Goal: Complete application form

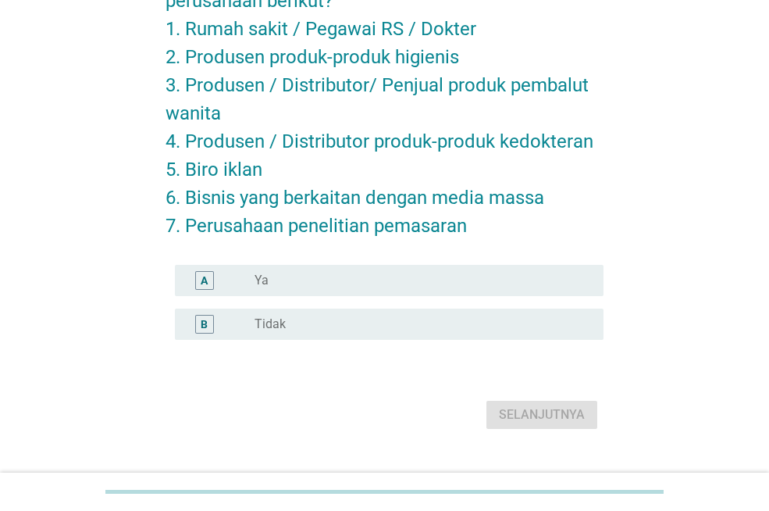
scroll to position [156, 0]
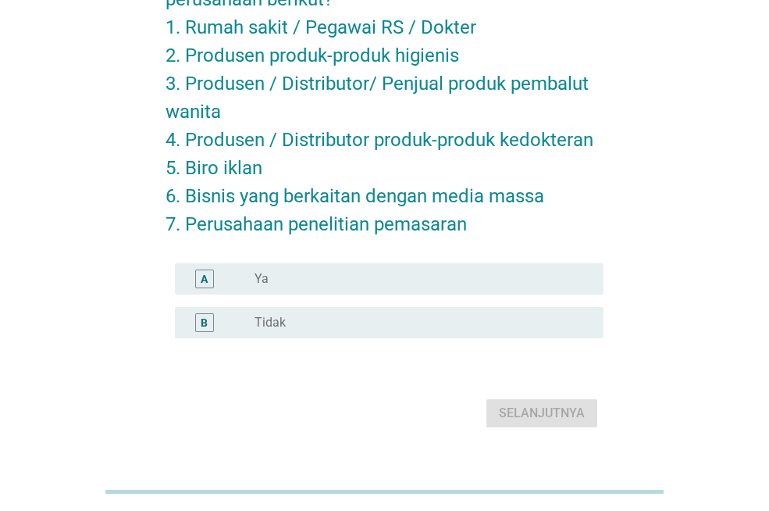
click at [463, 316] on div "radio_button_unchecked Tidak" at bounding box center [417, 323] width 324 height 16
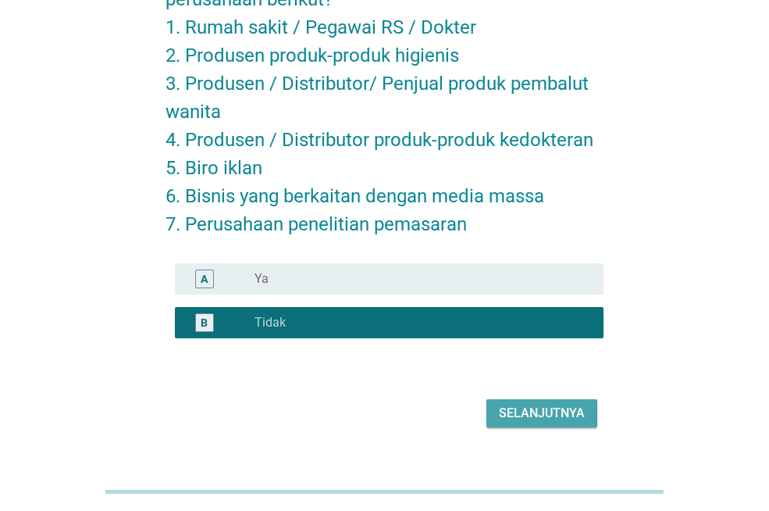
click at [556, 407] on div "Selanjutnya" at bounding box center [542, 413] width 86 height 19
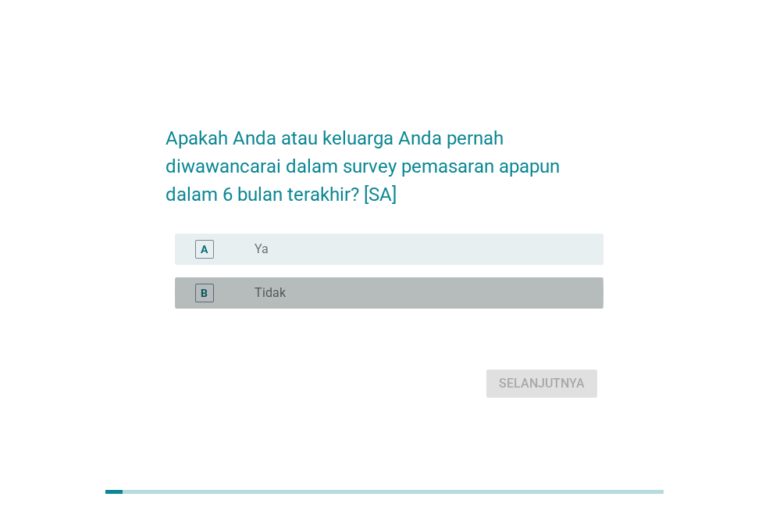
click at [469, 301] on div "radio_button_unchecked Tidak" at bounding box center [417, 293] width 324 height 16
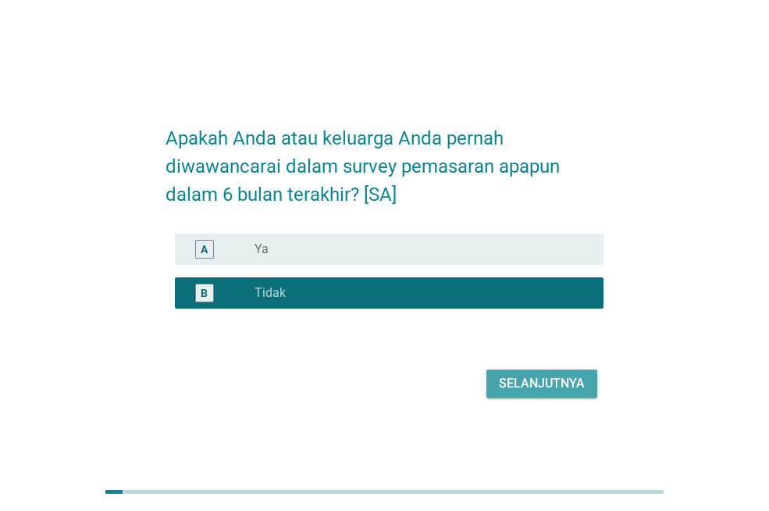
click at [521, 393] on div "Selanjutnya" at bounding box center [542, 383] width 86 height 19
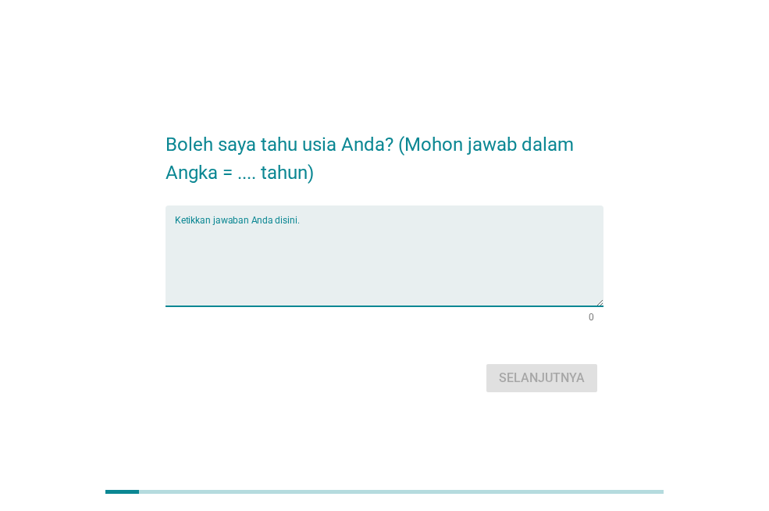
click at [446, 251] on textarea "Ketikkan jawaban Anda disini." at bounding box center [389, 265] width 429 height 82
type textarea "28"
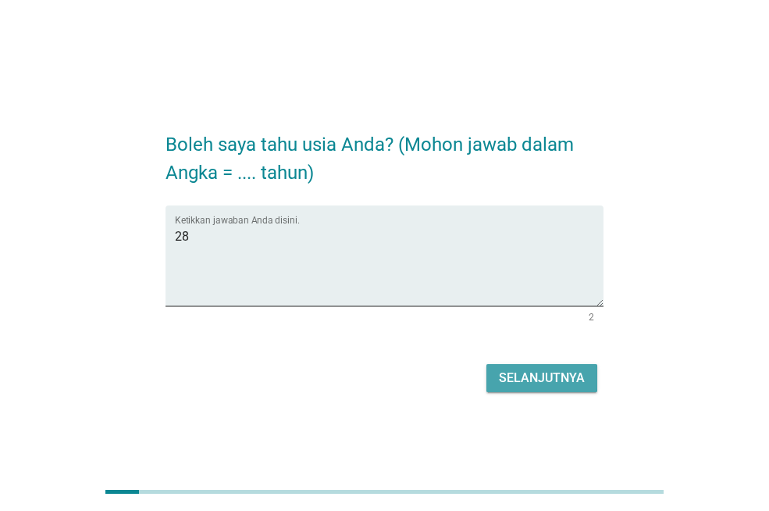
click at [514, 371] on div "Selanjutnya" at bounding box center [542, 378] width 86 height 19
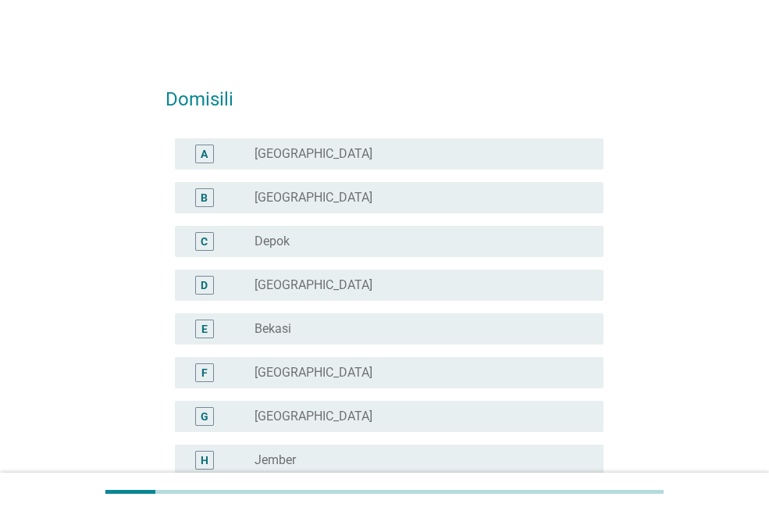
click at [436, 377] on div "radio_button_unchecked [GEOGRAPHIC_DATA]" at bounding box center [417, 373] width 324 height 16
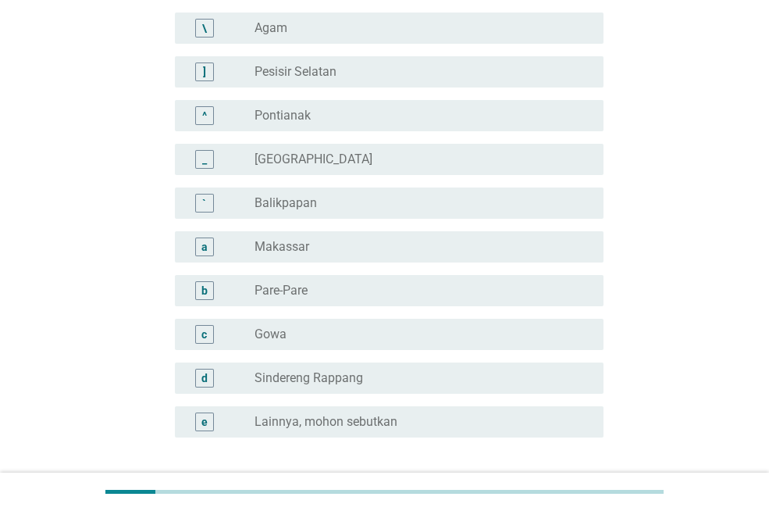
scroll to position [1434, 0]
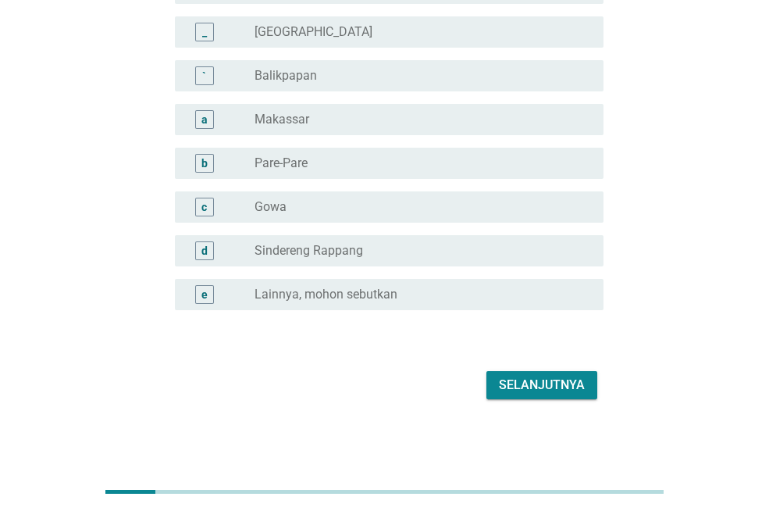
click at [523, 387] on div "Selanjutnya" at bounding box center [542, 385] width 86 height 19
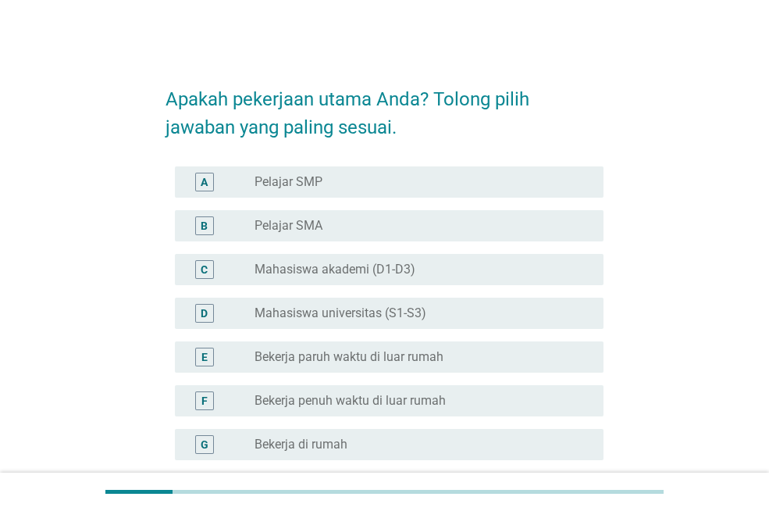
click at [432, 305] on div "radio_button_unchecked Mahasiswa universitas (S1-S3)" at bounding box center [417, 313] width 324 height 16
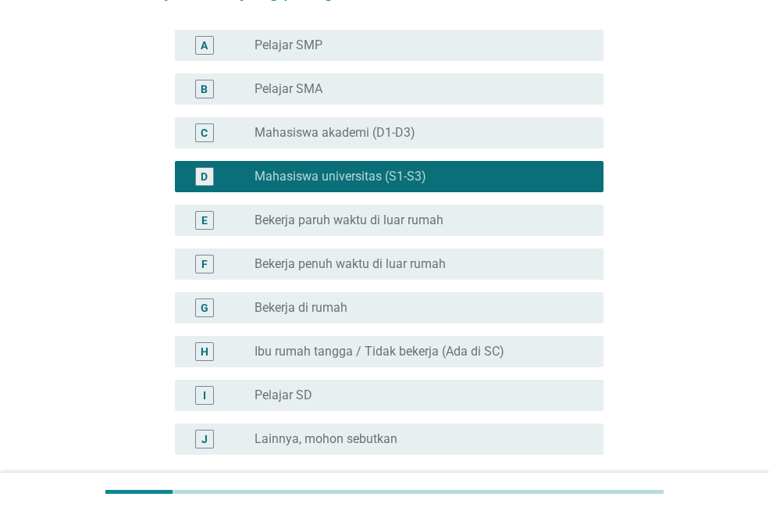
scroll to position [281, 0]
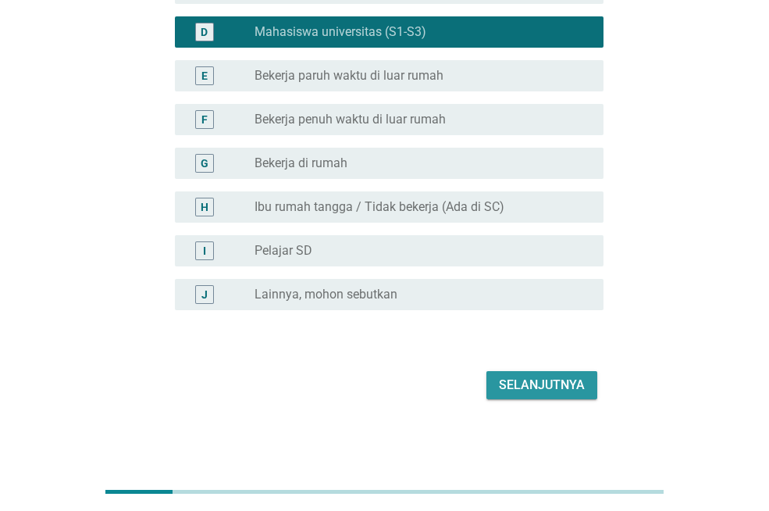
click at [506, 375] on button "Selanjutnya" at bounding box center [542, 385] width 111 height 28
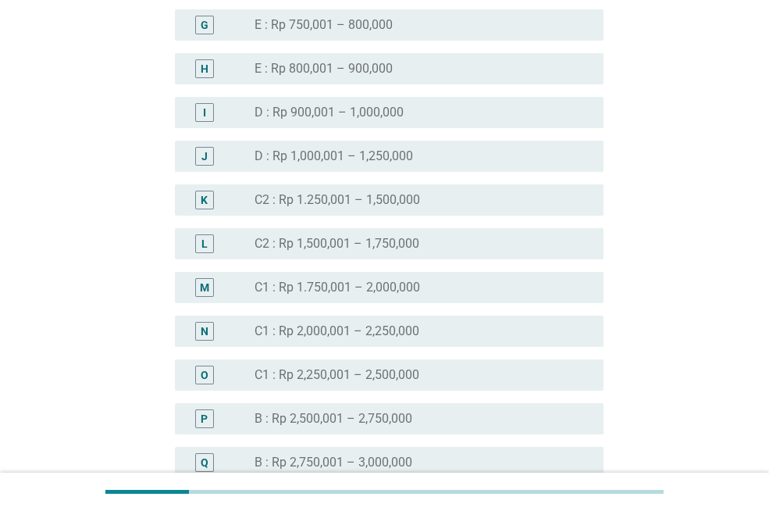
scroll to position [1172, 0]
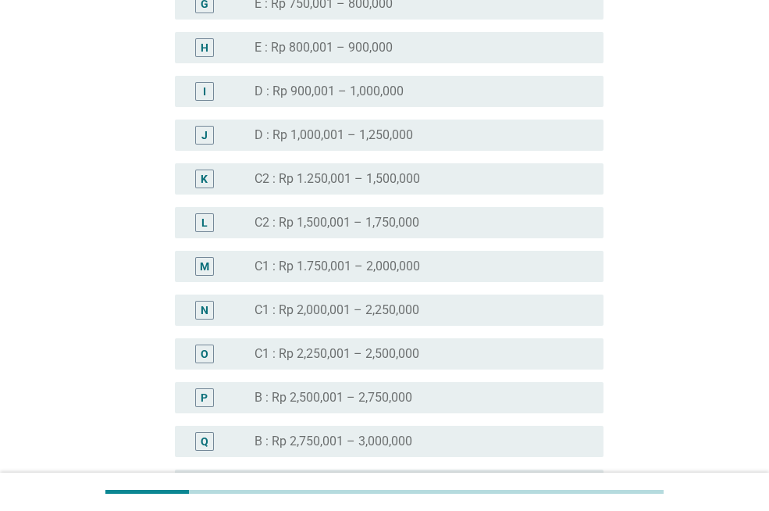
click at [391, 260] on label "C1 : Rp 1.750,001 – 2,000,000" at bounding box center [338, 267] width 166 height 16
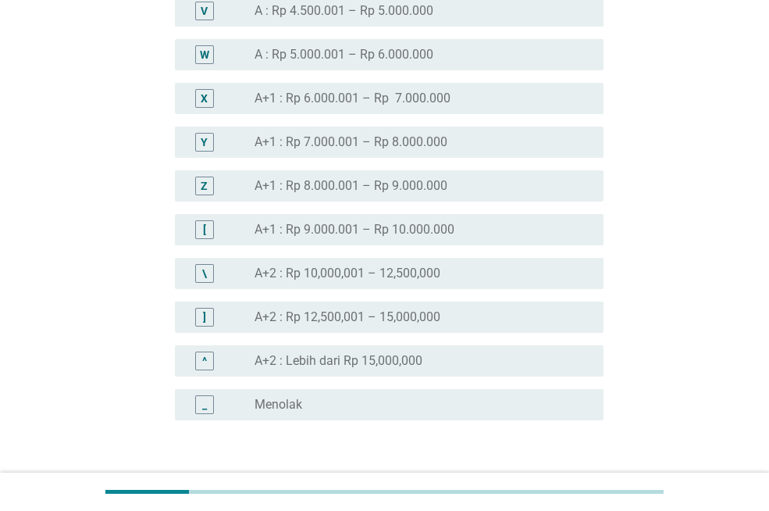
scroll to position [1931, 0]
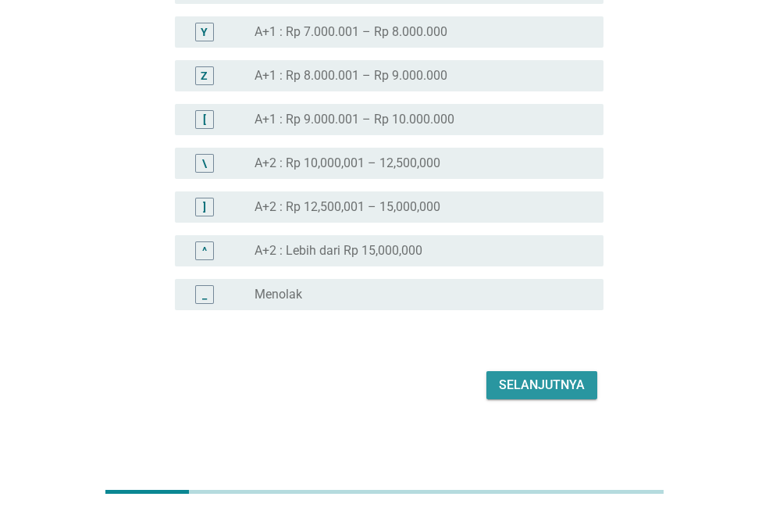
click at [523, 394] on div "Selanjutnya" at bounding box center [542, 385] width 86 height 19
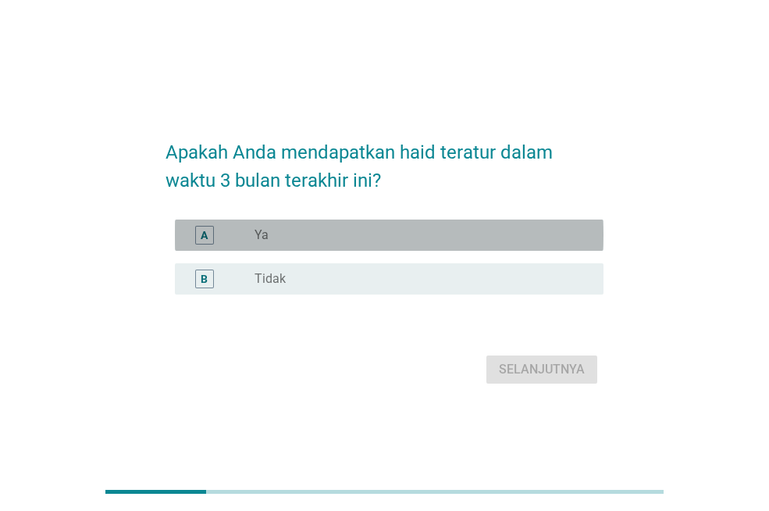
click at [446, 237] on div "radio_button_unchecked Ya" at bounding box center [417, 235] width 324 height 16
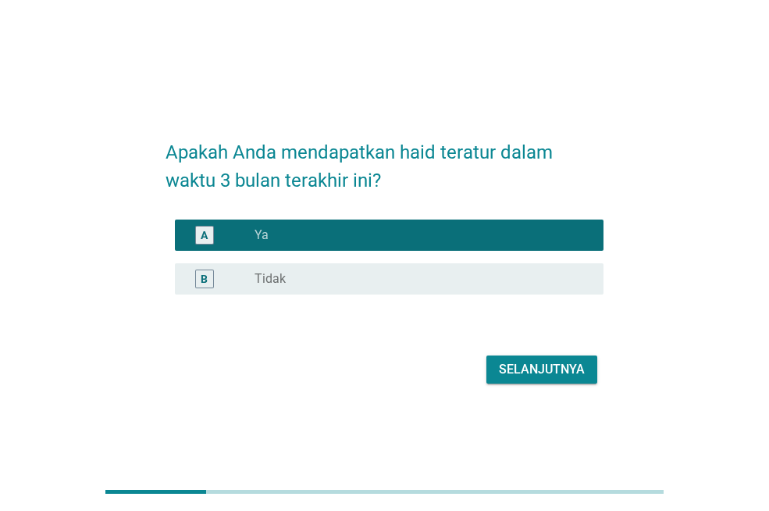
click at [535, 369] on div "Selanjutnya" at bounding box center [542, 369] width 86 height 19
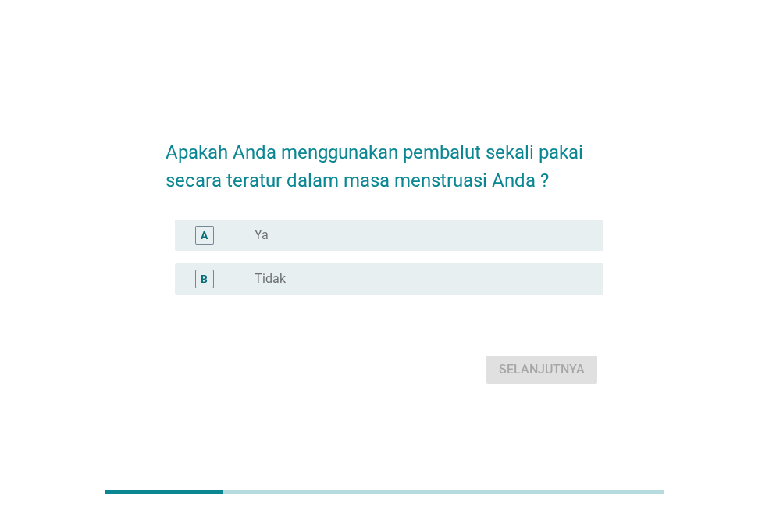
click at [427, 228] on div "radio_button_unchecked Ya" at bounding box center [417, 235] width 324 height 16
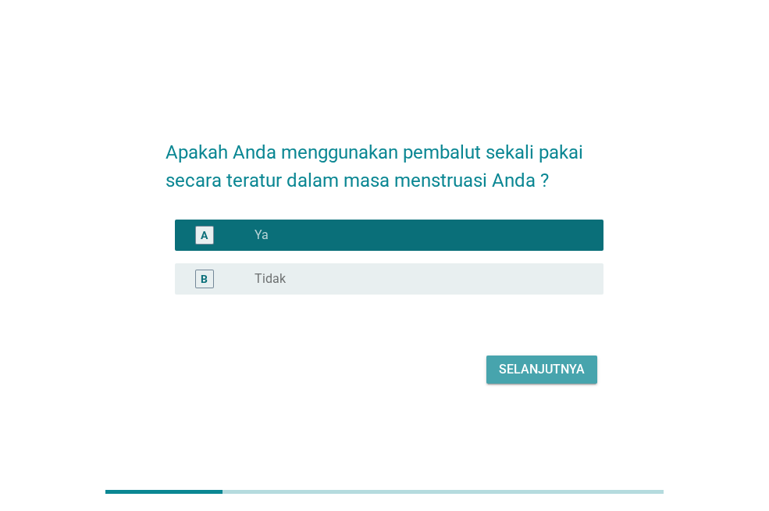
click at [514, 373] on div "Selanjutnya" at bounding box center [542, 369] width 86 height 19
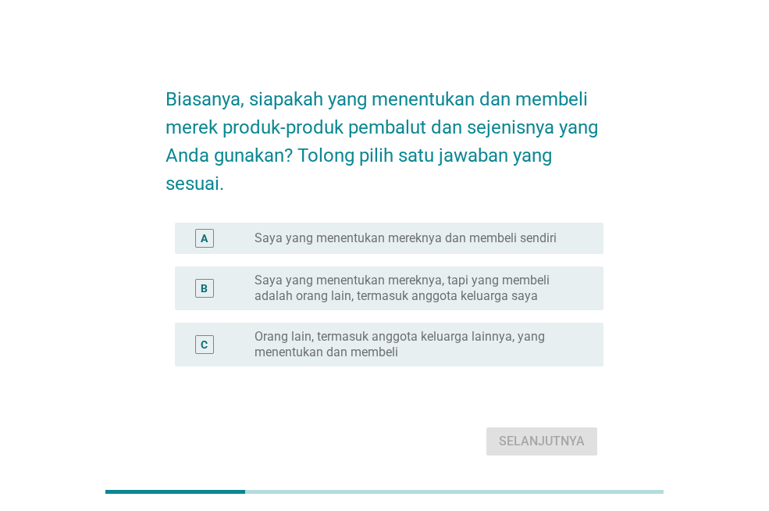
click at [537, 231] on label "Saya yang menentukan mereknya dan membeli sendiri" at bounding box center [406, 238] width 302 height 16
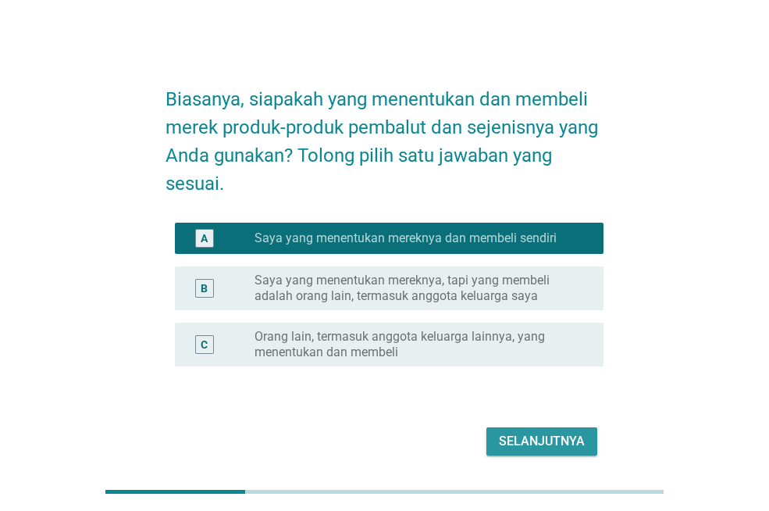
click at [561, 444] on div "Selanjutnya" at bounding box center [542, 441] width 86 height 19
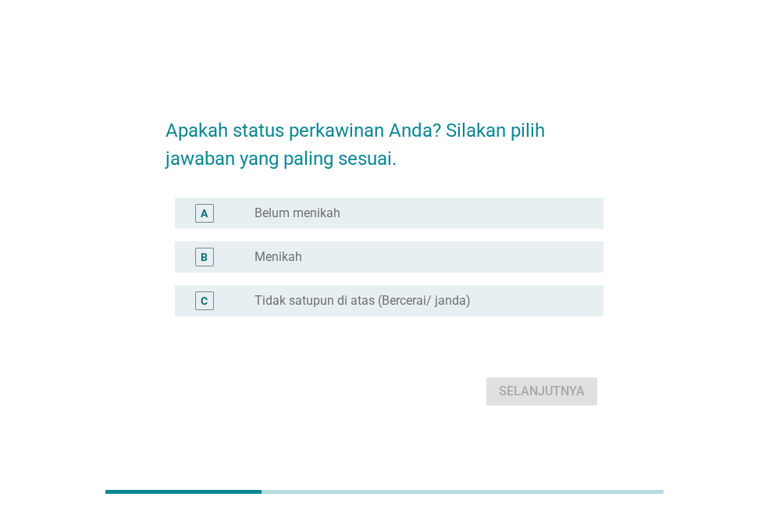
click at [506, 208] on div "radio_button_unchecked Belum menikah" at bounding box center [417, 213] width 324 height 16
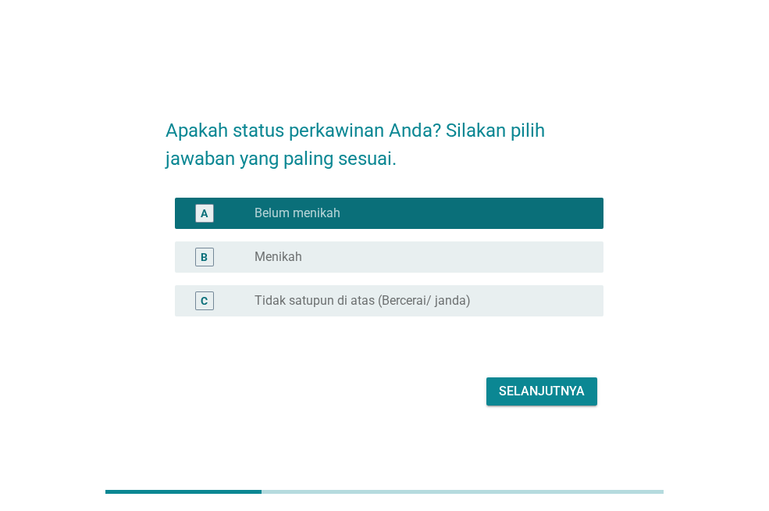
click at [535, 396] on div "Selanjutnya" at bounding box center [542, 391] width 86 height 19
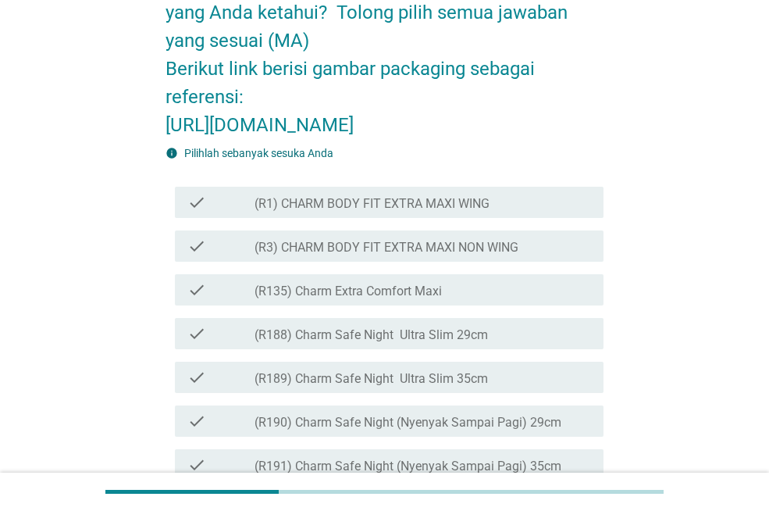
scroll to position [78, 0]
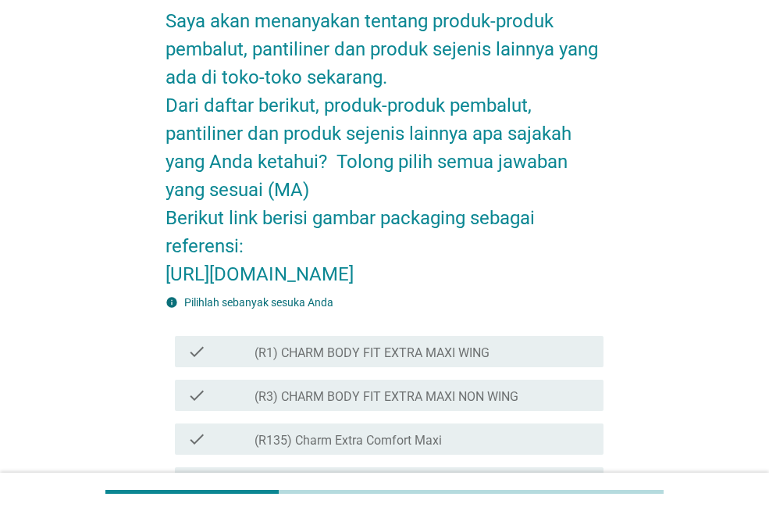
drag, startPoint x: 273, startPoint y: 354, endPoint x: 169, endPoint y: 269, distance: 134.3
click at [169, 269] on h2 "Saya akan menanyakan tentang produk-produk pembalut, pantiliner dan produk seje…" at bounding box center [385, 139] width 438 height 297
copy h2 "[URL][DOMAIN_NAME]"
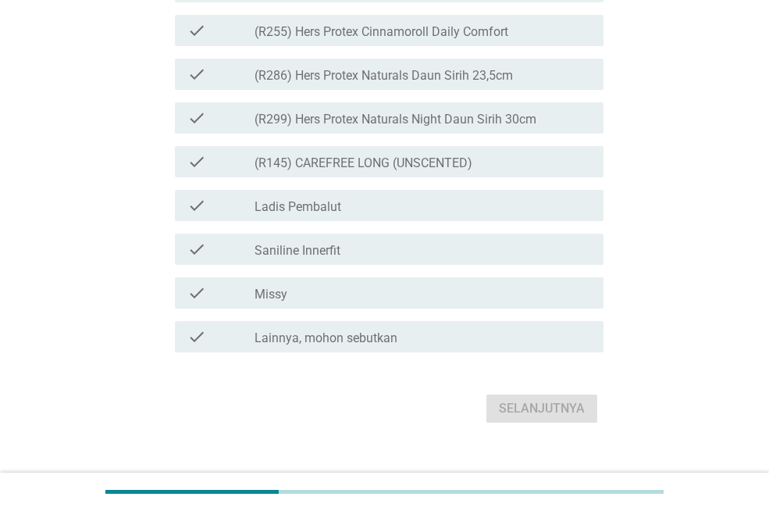
scroll to position [4053, 0]
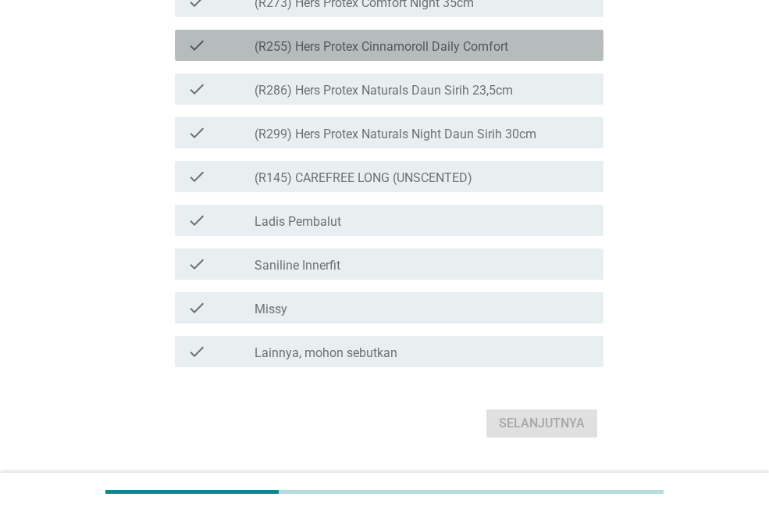
click at [514, 55] on div "check_box_outline_blank (R255) Hers Protex Cinnamoroll Daily Comfort" at bounding box center [423, 45] width 337 height 19
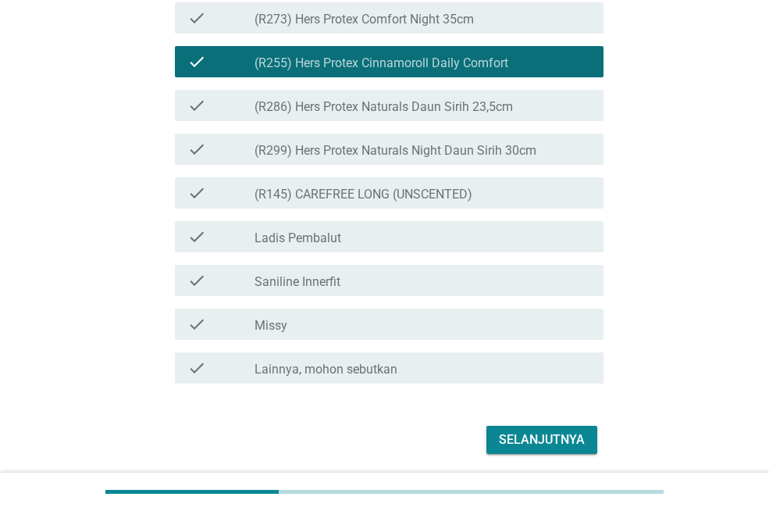
scroll to position [4131, 0]
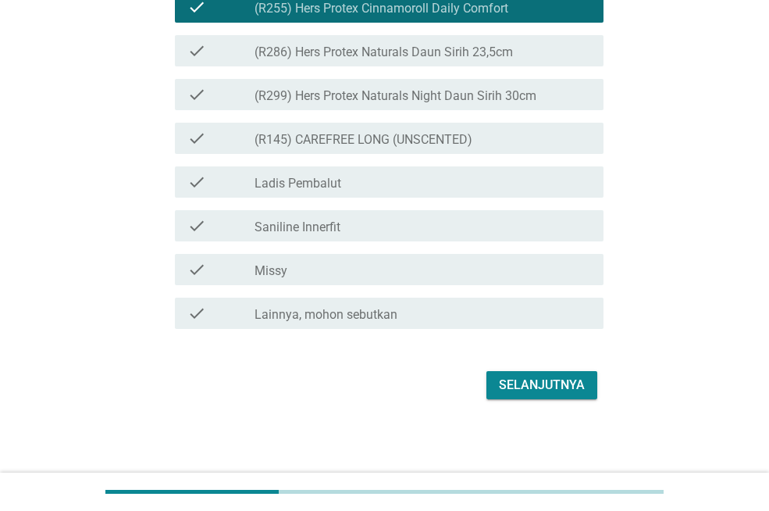
click at [429, 60] on label "(R286) Hers Protex Naturals Daun Sirih 23,5cm" at bounding box center [384, 53] width 259 height 16
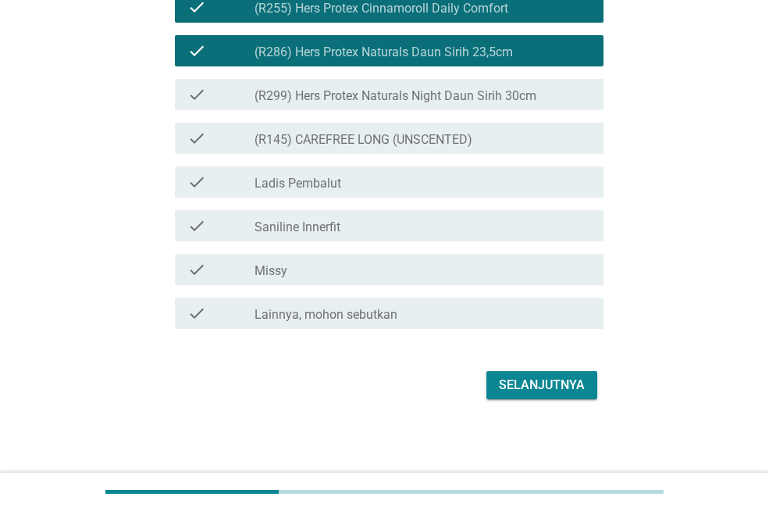
click at [547, 394] on div "Selanjutnya" at bounding box center [542, 385] width 86 height 19
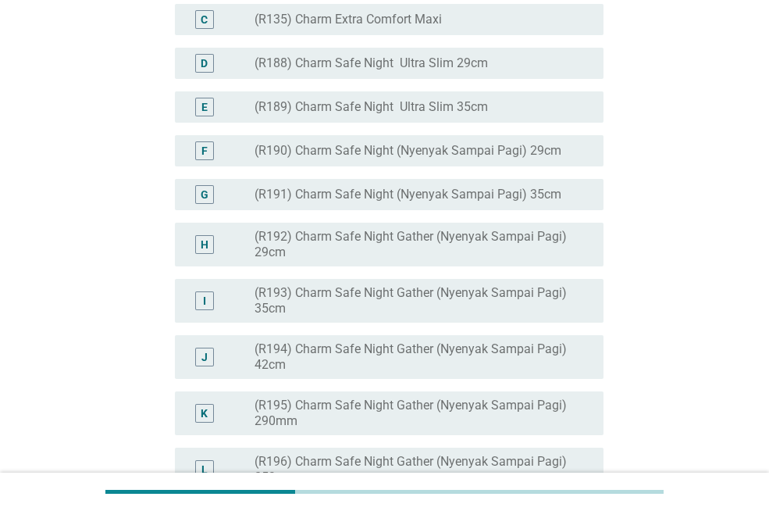
scroll to position [312, 0]
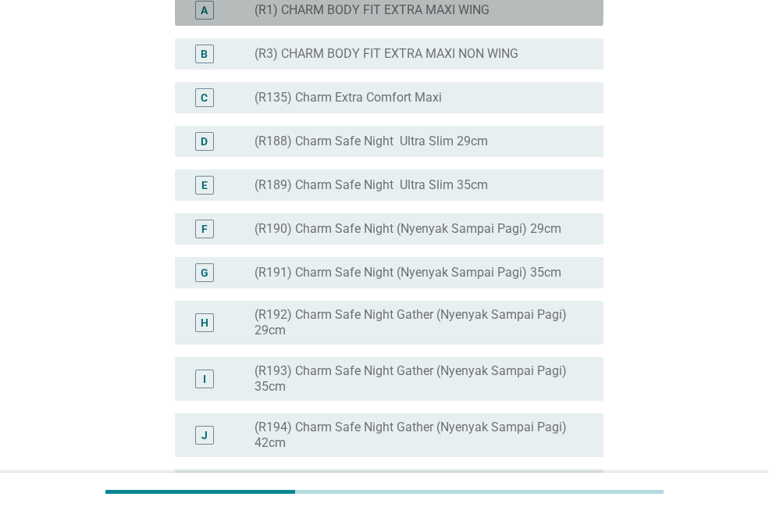
click at [486, 18] on label "(R1) CHARM BODY FIT EXTRA MAXI WING" at bounding box center [372, 10] width 235 height 16
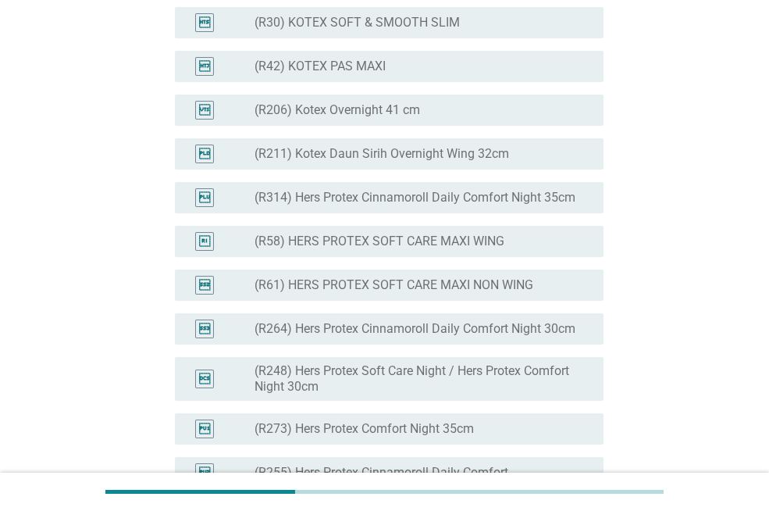
scroll to position [3588, 0]
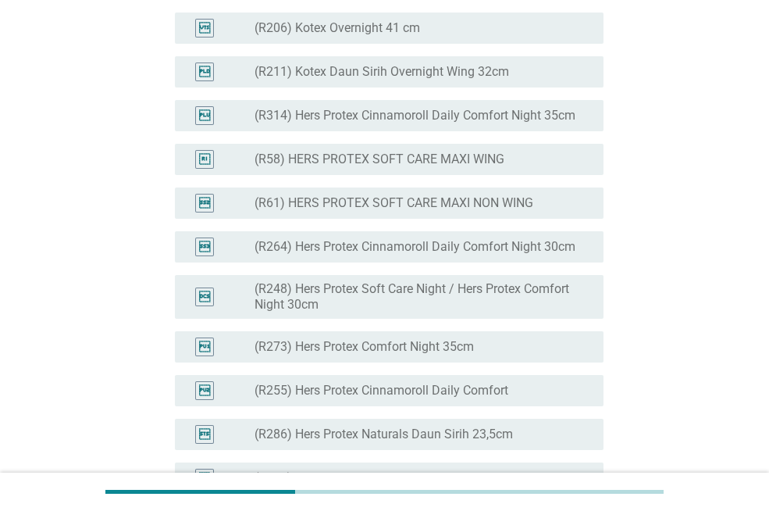
click at [541, 123] on label "(R314) Hers Protex Cinnamoroll Daily Comfort Night 35cm" at bounding box center [415, 116] width 321 height 16
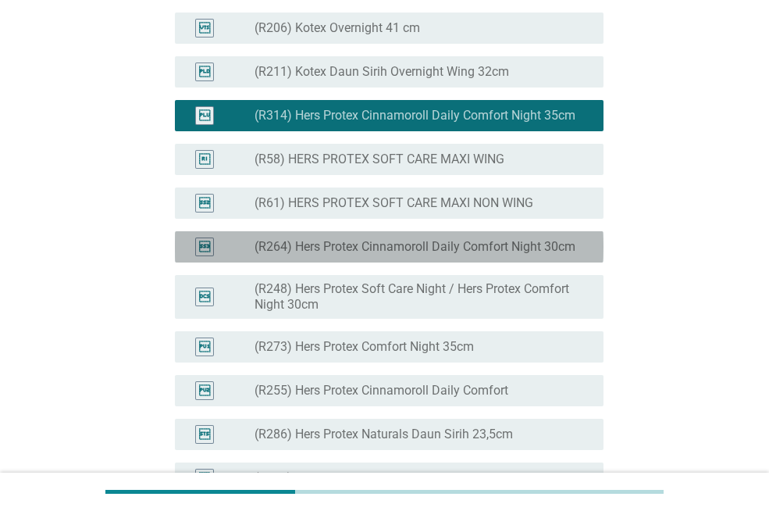
click at [566, 255] on label "(R264) Hers Protex Cinnamoroll Daily Comfort Night 30cm" at bounding box center [415, 247] width 321 height 16
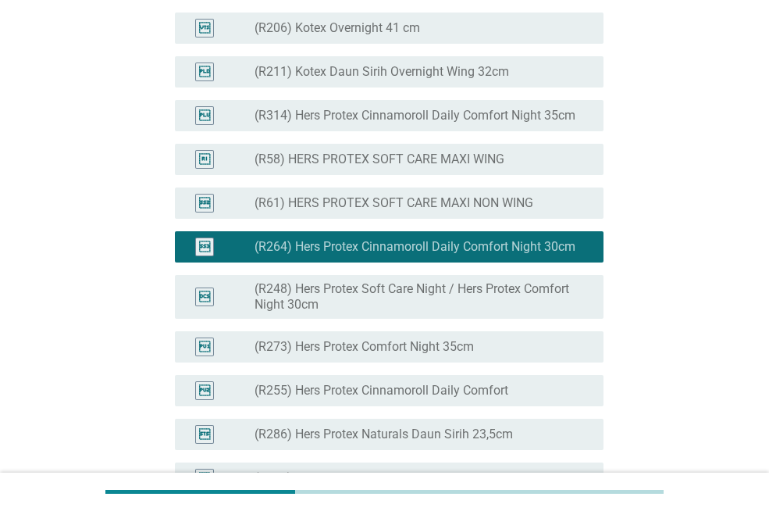
click at [521, 123] on label "(R314) Hers Protex Cinnamoroll Daily Comfort Night 35cm" at bounding box center [415, 116] width 321 height 16
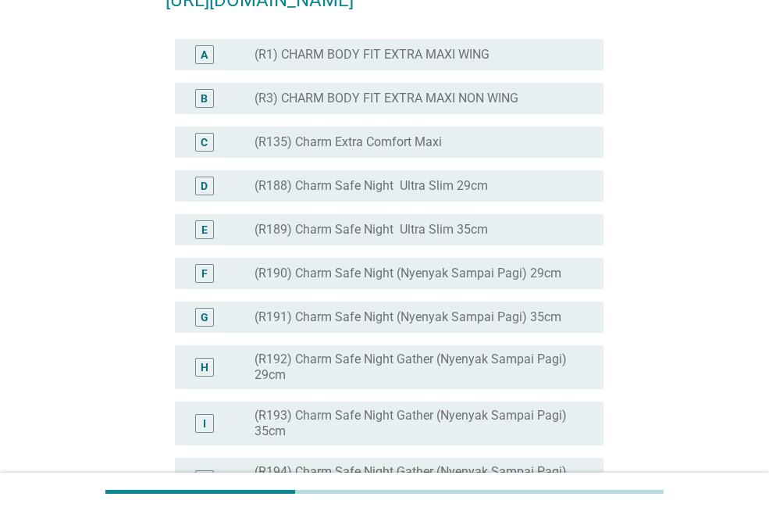
scroll to position [230, 0]
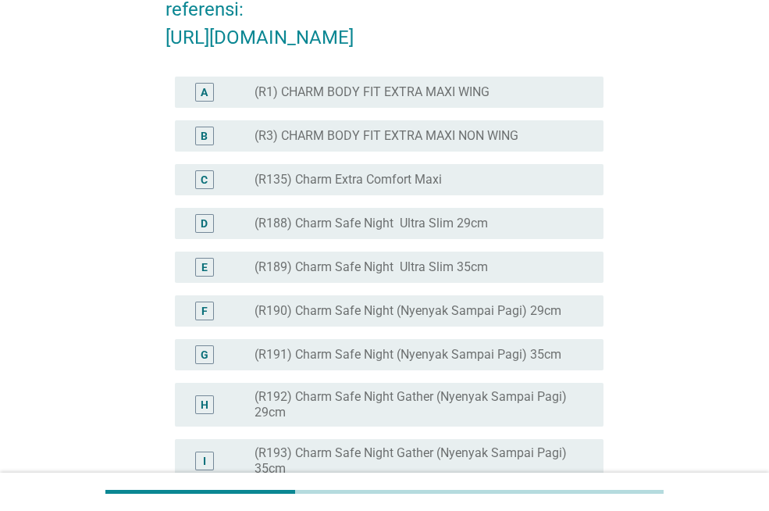
drag, startPoint x: 517, startPoint y: 182, endPoint x: 551, endPoint y: 172, distance: 35.1
click at [518, 100] on div "radio_button_unchecked (R1) CHARM BODY FIT EXTRA MAXI WING" at bounding box center [417, 92] width 324 height 16
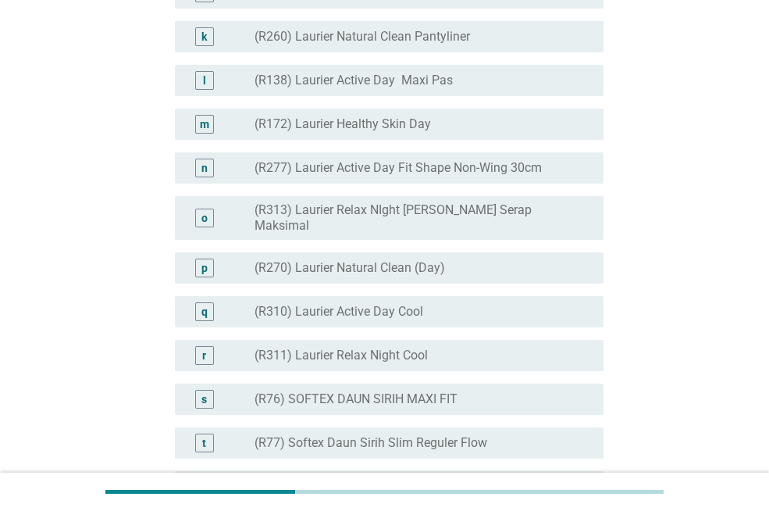
scroll to position [4087, 0]
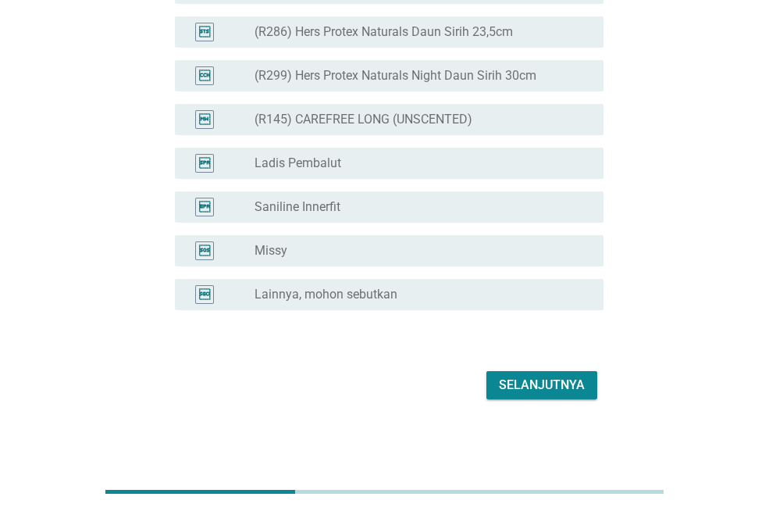
click at [563, 378] on div "Selanjutnya" at bounding box center [542, 385] width 86 height 19
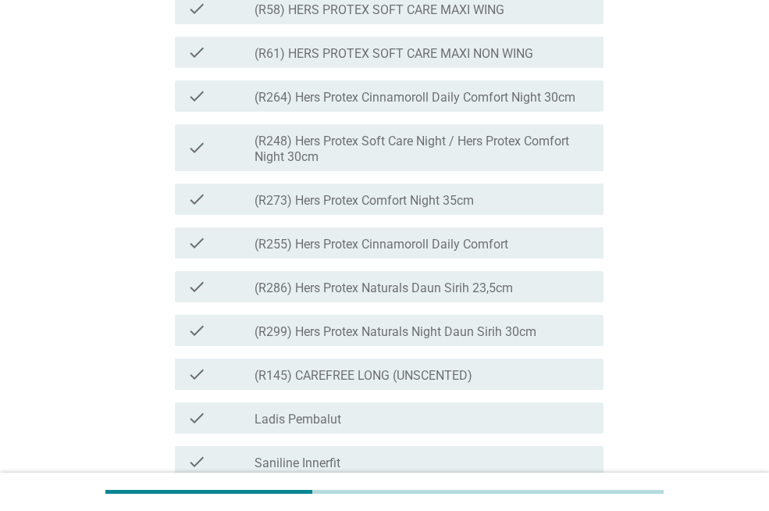
scroll to position [3704, 0]
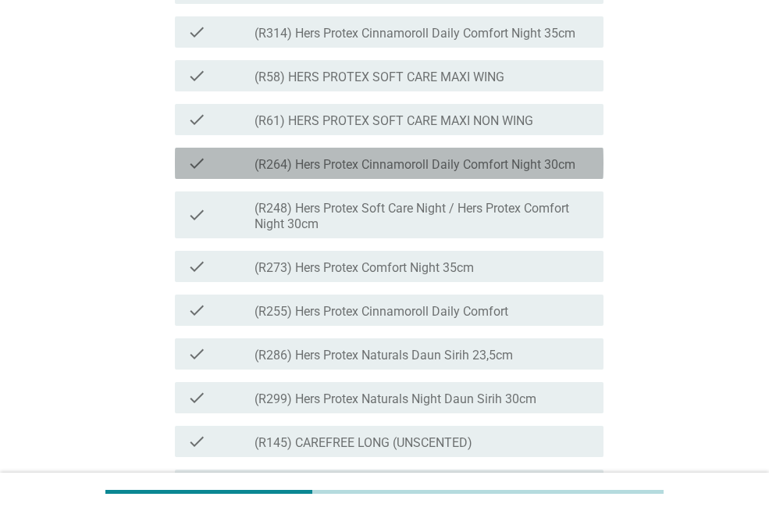
click at [559, 173] on label "(R264) Hers Protex Cinnamoroll Daily Comfort Night 30cm" at bounding box center [415, 165] width 321 height 16
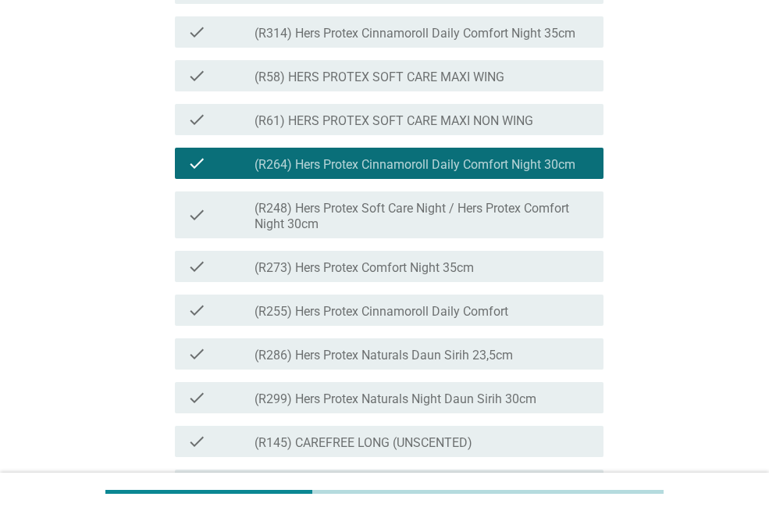
click at [534, 41] on label "(R314) Hers Protex Cinnamoroll Daily Comfort Night 35cm" at bounding box center [415, 34] width 321 height 16
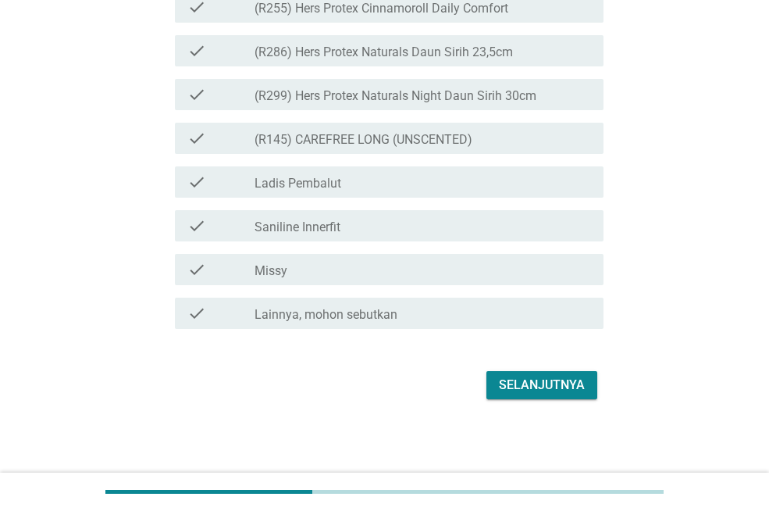
scroll to position [4107, 0]
click at [540, 382] on div "Selanjutnya" at bounding box center [542, 385] width 86 height 19
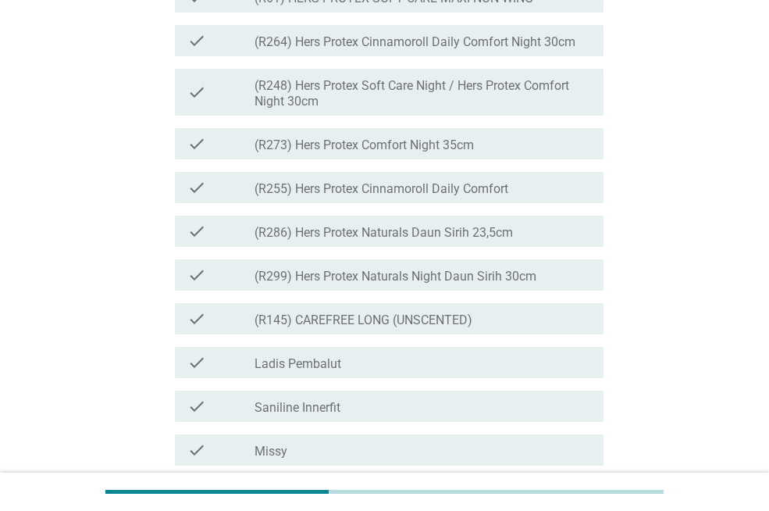
scroll to position [3834, 0]
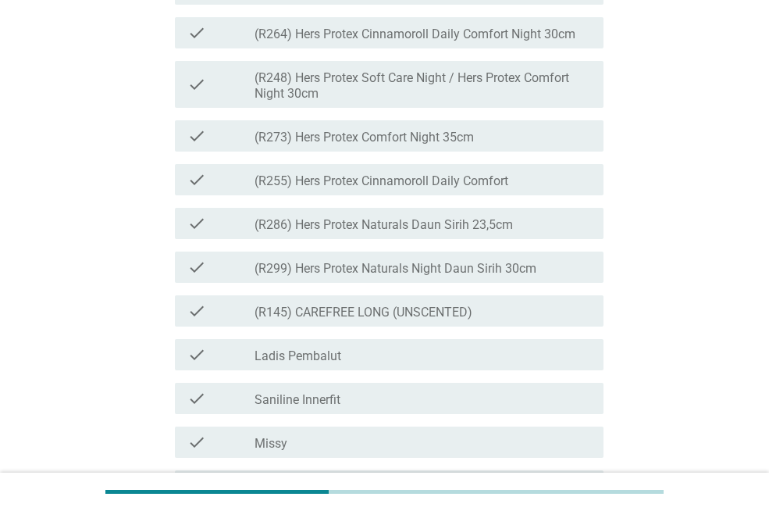
click at [520, 42] on label "(R264) Hers Protex Cinnamoroll Daily Comfort Night 30cm" at bounding box center [415, 35] width 321 height 16
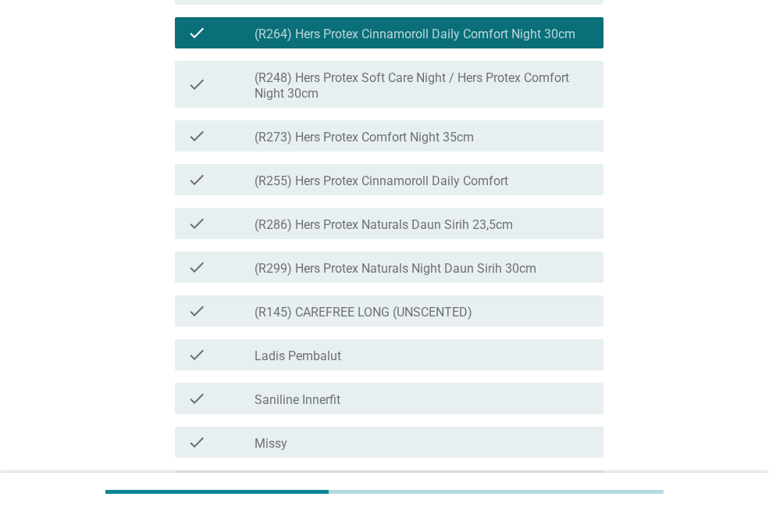
click at [501, 233] on label "(R286) Hers Protex Naturals Daun Sirih 23,5cm" at bounding box center [384, 225] width 259 height 16
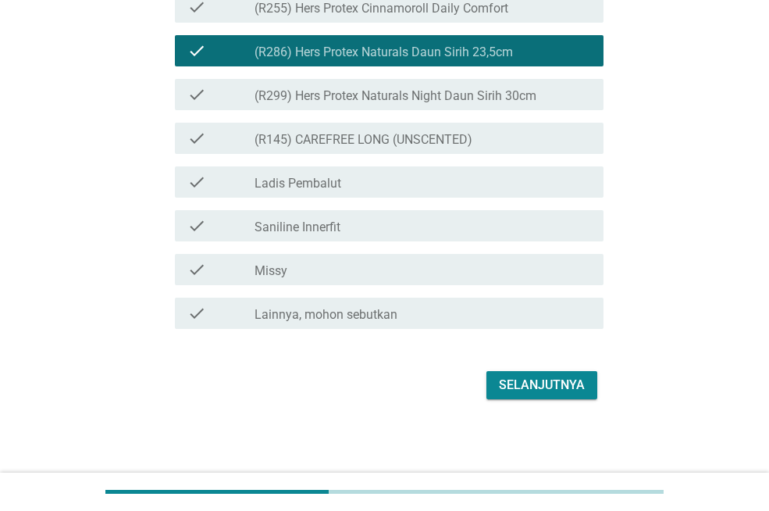
scroll to position [4107, 0]
click at [519, 373] on button "Selanjutnya" at bounding box center [542, 385] width 111 height 28
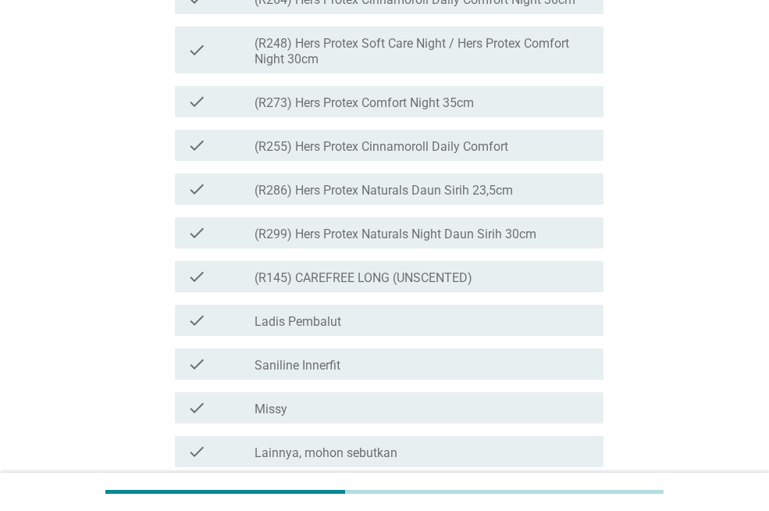
scroll to position [4017, 0]
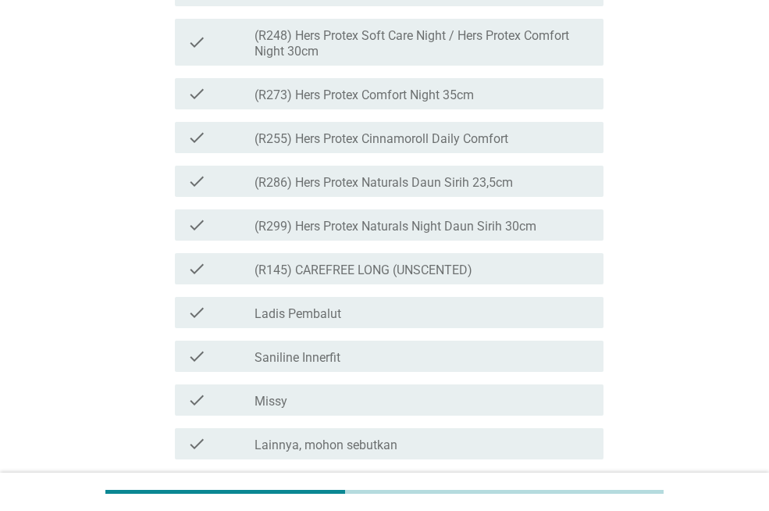
click at [537, 147] on div "check_box_outline_blank (R255) Hers Protex Cinnamoroll Daily Comfort" at bounding box center [423, 137] width 337 height 19
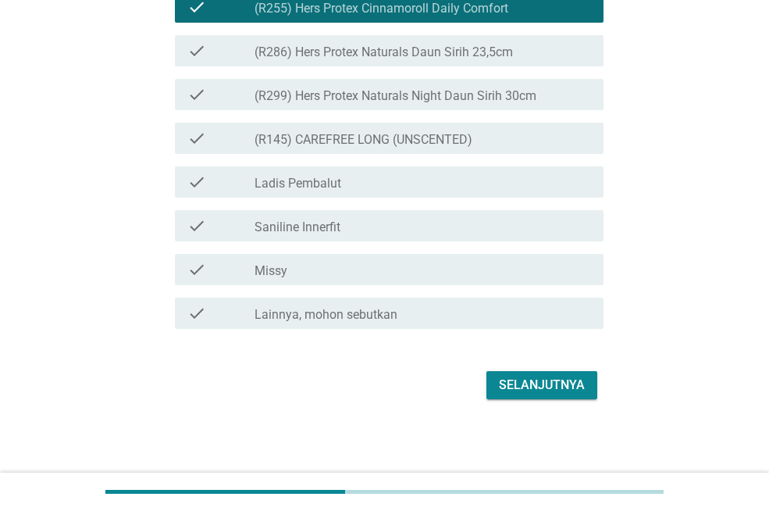
scroll to position [4247, 0]
click at [520, 380] on div "Selanjutnya" at bounding box center [542, 385] width 86 height 19
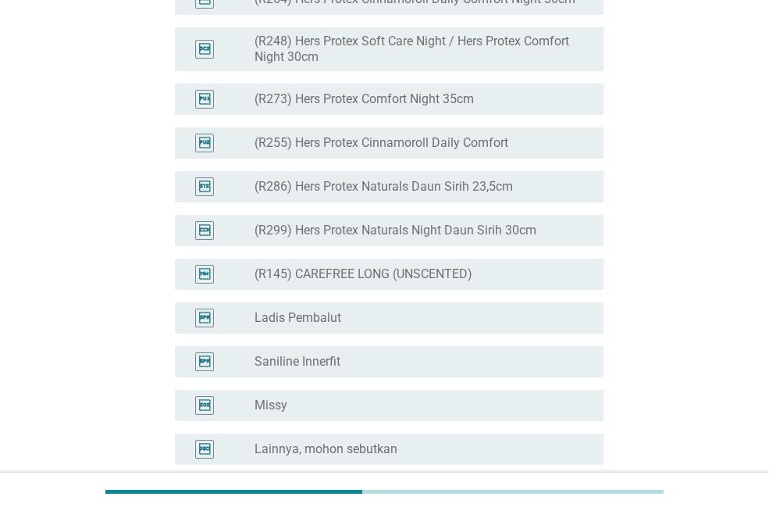
scroll to position [3808, 0]
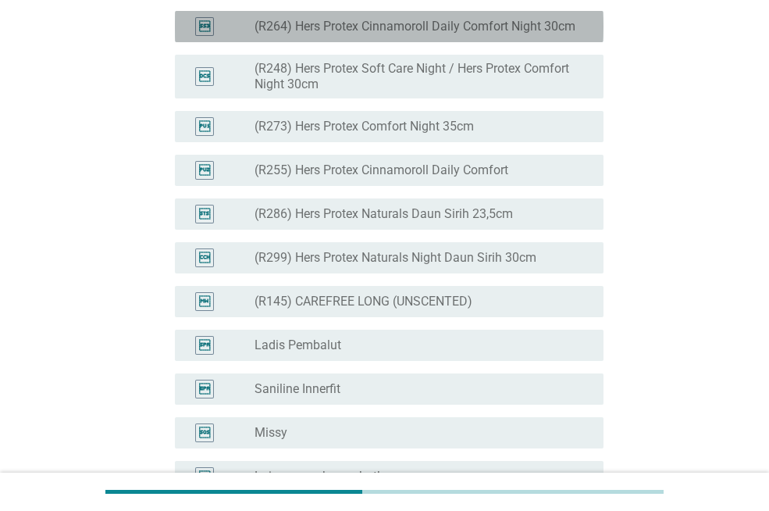
click at [501, 34] on label "(R264) Hers Protex Cinnamoroll Daily Comfort Night 30cm" at bounding box center [415, 27] width 321 height 16
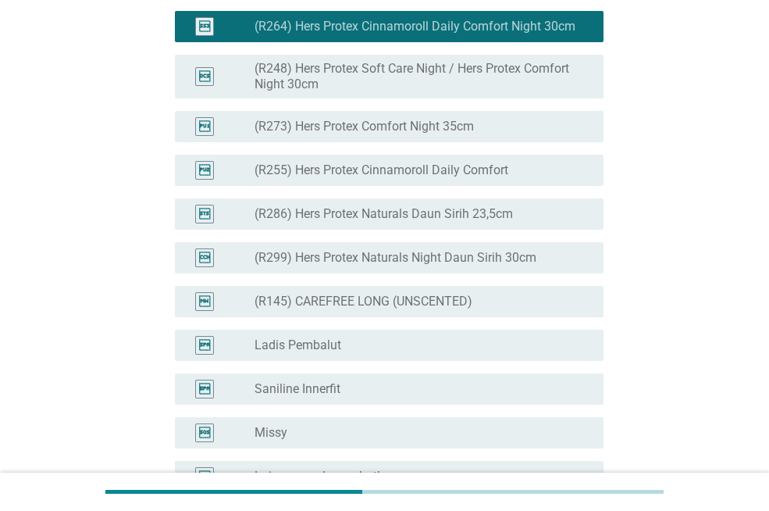
click at [489, 222] on label "(R286) Hers Protex Naturals Daun Sirih 23,5cm" at bounding box center [384, 214] width 259 height 16
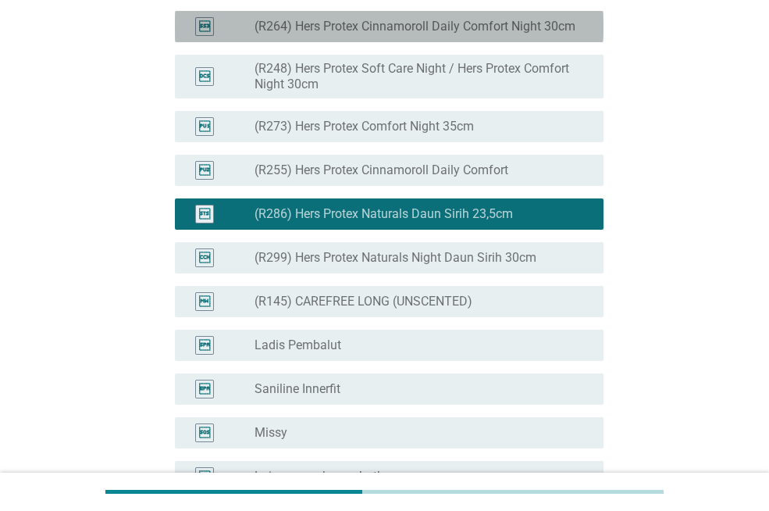
click at [497, 34] on label "(R264) Hers Protex Cinnamoroll Daily Comfort Night 30cm" at bounding box center [415, 27] width 321 height 16
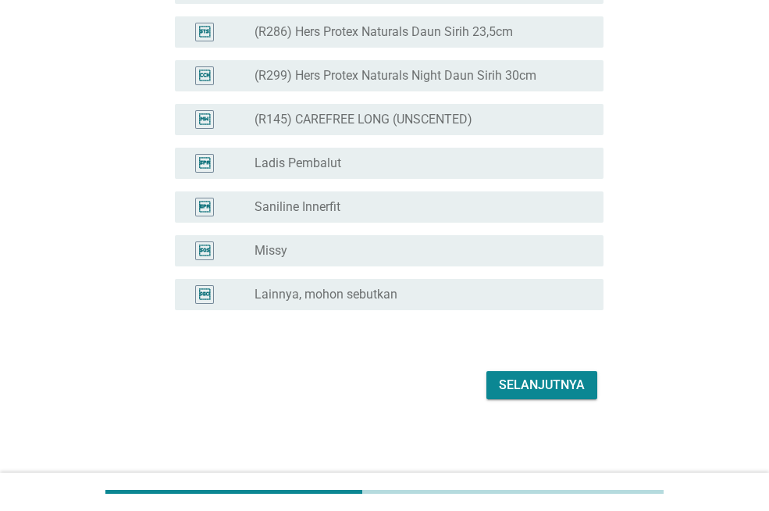
scroll to position [4087, 0]
click at [548, 387] on div "Selanjutnya" at bounding box center [542, 385] width 86 height 19
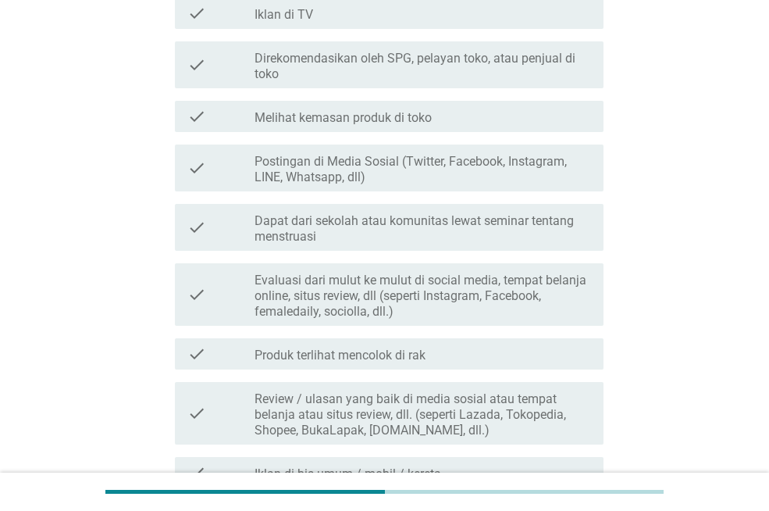
scroll to position [750, 0]
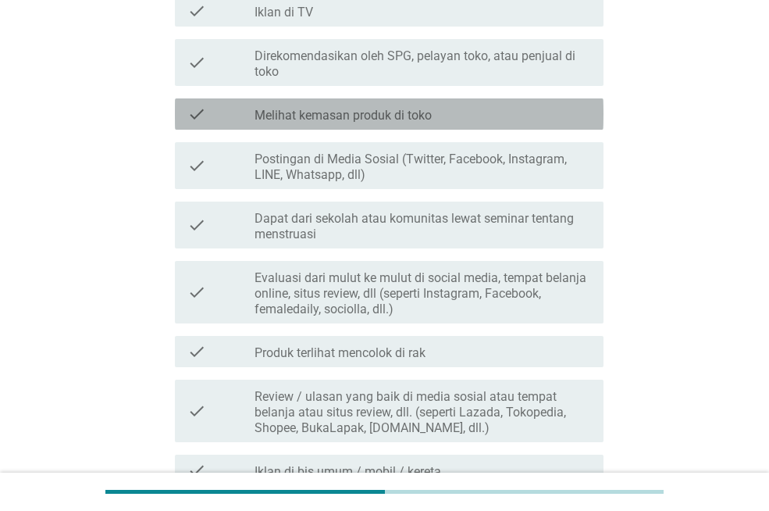
click at [495, 117] on div "check_box_outline_blank Melihat kemasan produk di toko" at bounding box center [423, 114] width 337 height 19
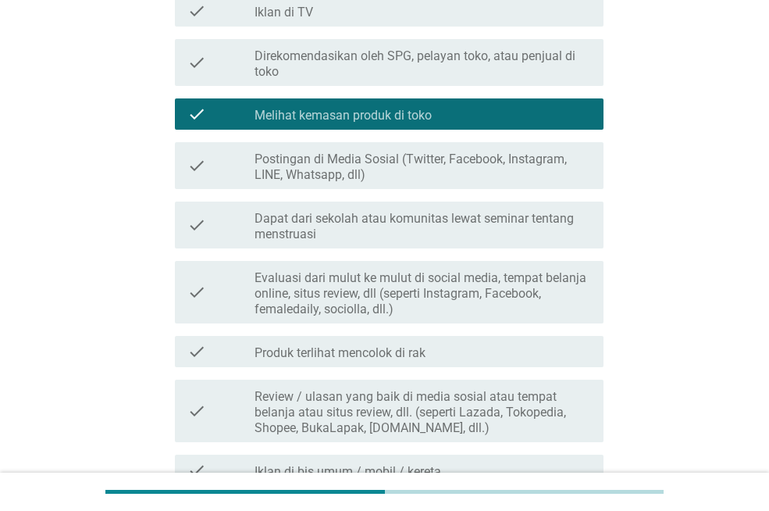
click at [367, 142] on div "check check_box_outline_blank Postingan di Media Sosial (Twitter, Facebook, Ins…" at bounding box center [389, 165] width 429 height 47
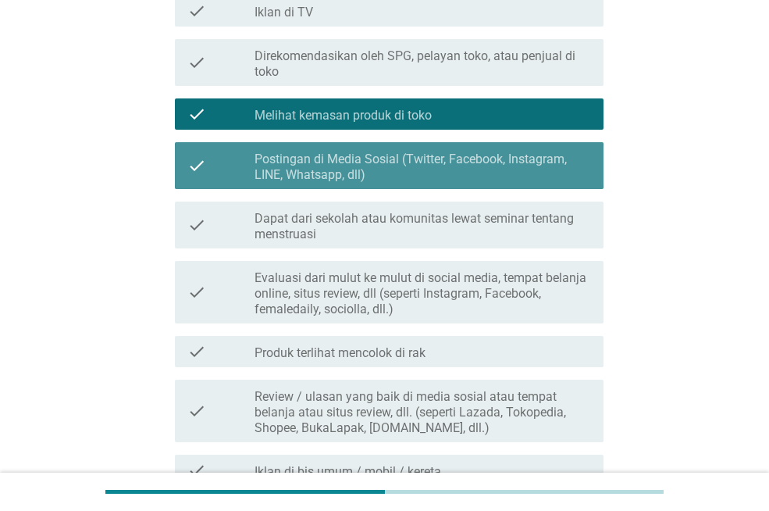
click at [369, 159] on label "Postingan di Media Sosial (Twitter, Facebook, Instagram, LINE, Whatsapp, dll)" at bounding box center [423, 167] width 337 height 31
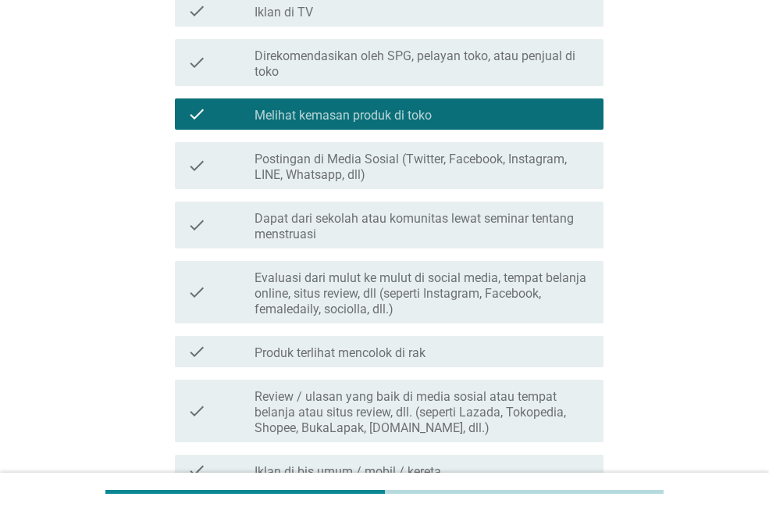
click at [766, 262] on div "Darimana Anda mengetahui merek Pembalut/ Pantyliner yang Anda gunakan dalam per…" at bounding box center [384, 93] width 769 height 1686
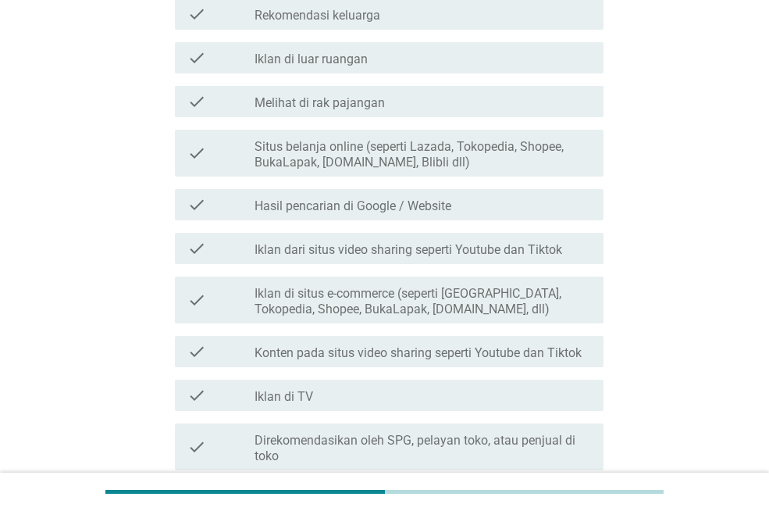
scroll to position [327, 0]
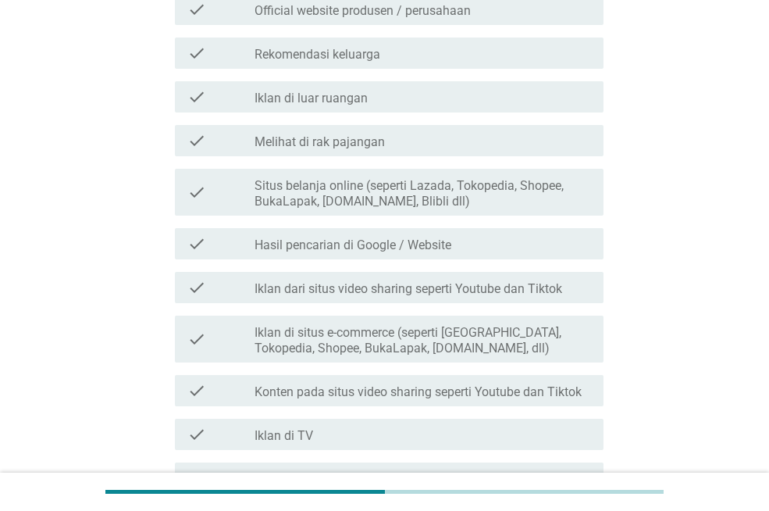
click at [565, 138] on div "check_box_outline_blank Melihat di rak pajangan" at bounding box center [423, 140] width 337 height 19
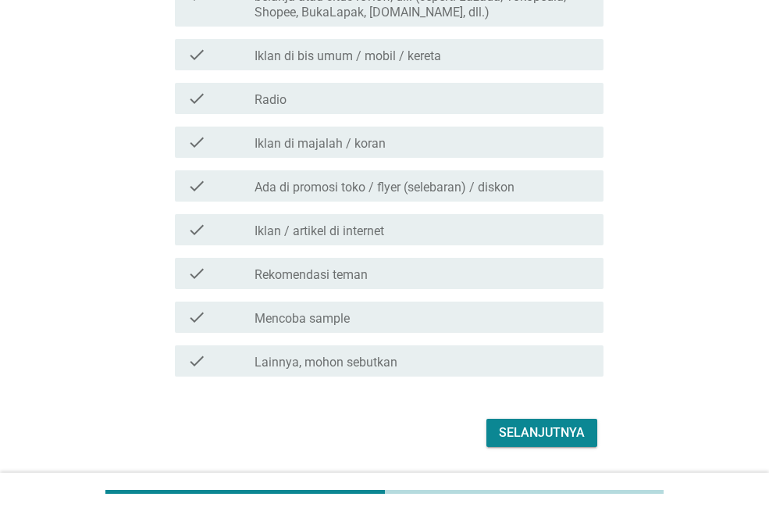
scroll to position [1213, 0]
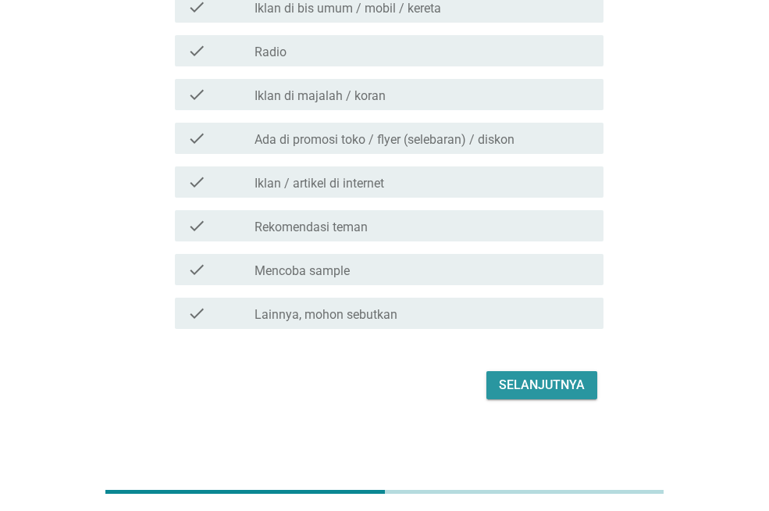
click at [584, 391] on div "Selanjutnya" at bounding box center [542, 385] width 86 height 19
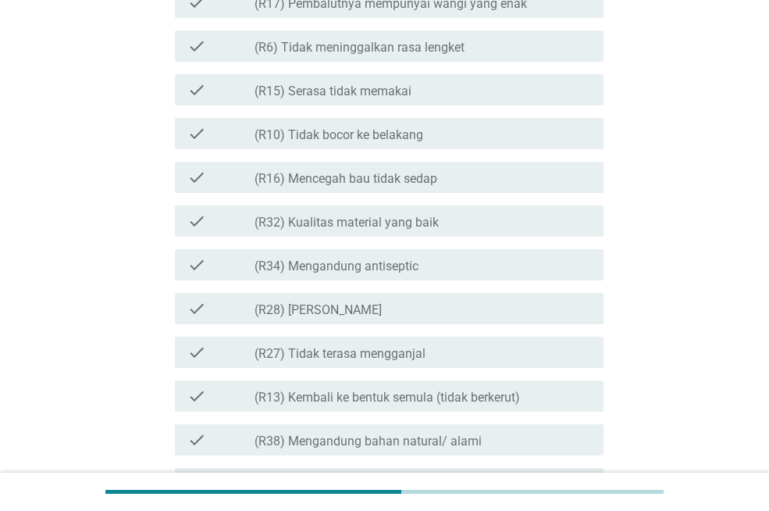
scroll to position [1295, 0]
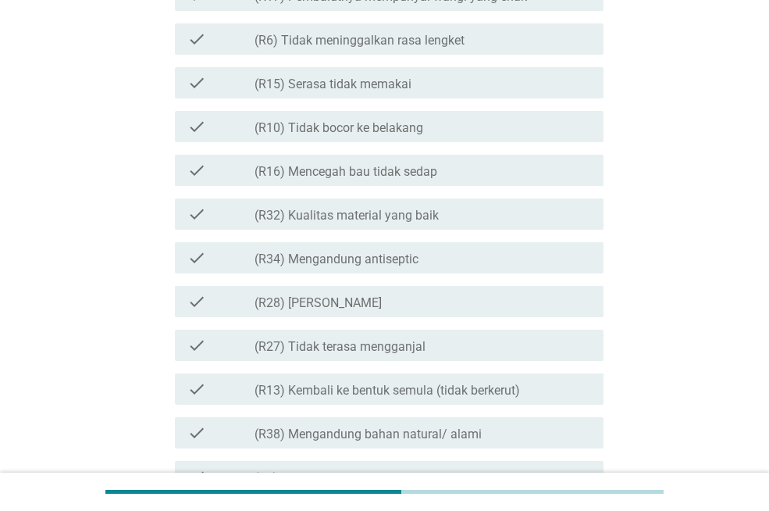
click at [526, 135] on div "check_box_outline_blank (R10) Tidak bocor ke belakang" at bounding box center [423, 126] width 337 height 19
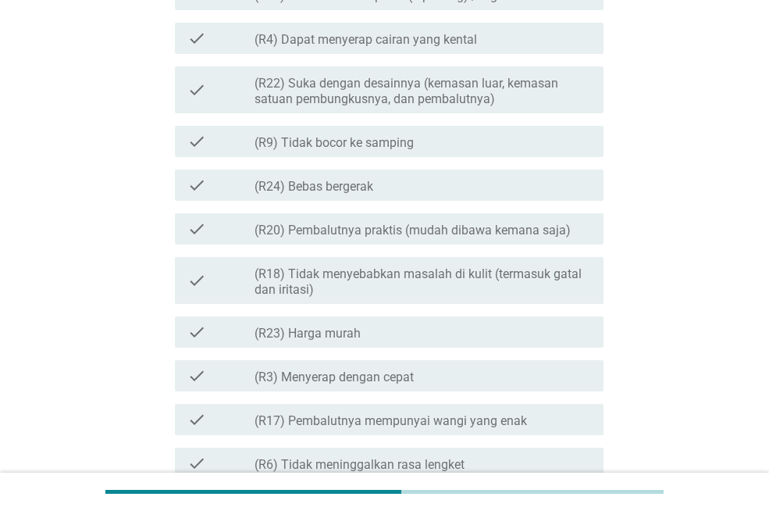
scroll to position [875, 0]
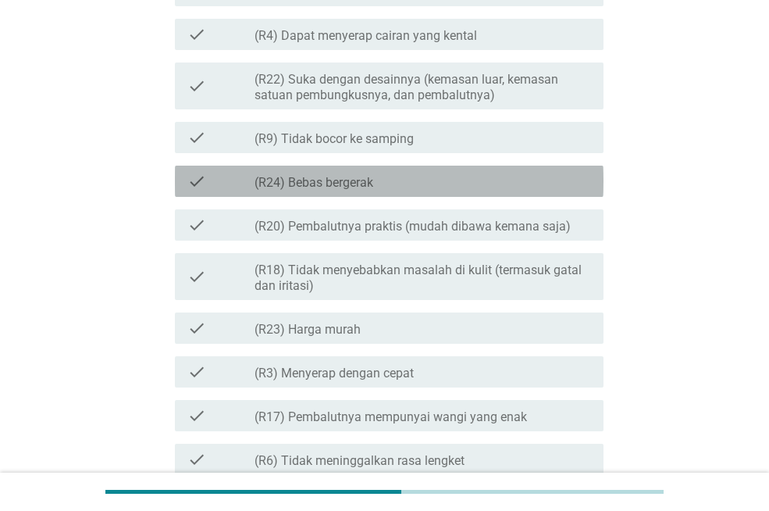
drag, startPoint x: 579, startPoint y: 187, endPoint x: 681, endPoint y: 219, distance: 107.2
click at [579, 186] on div "check_box_outline_blank (R24) Bebas bergerak" at bounding box center [423, 181] width 337 height 19
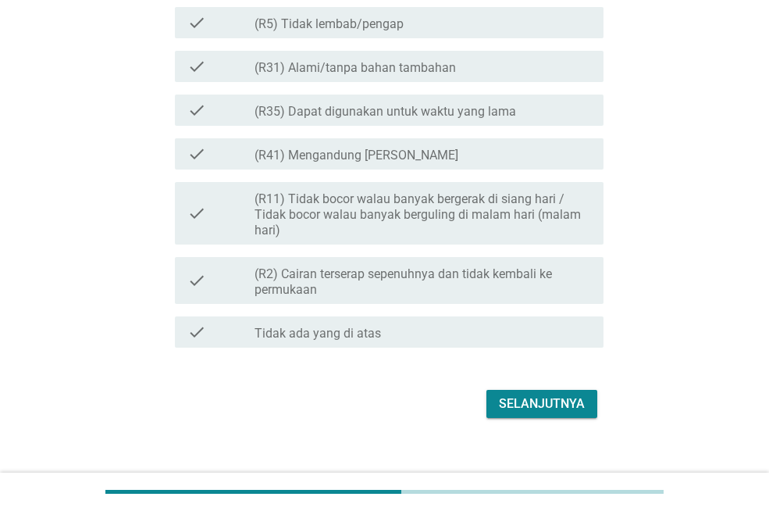
scroll to position [1768, 0]
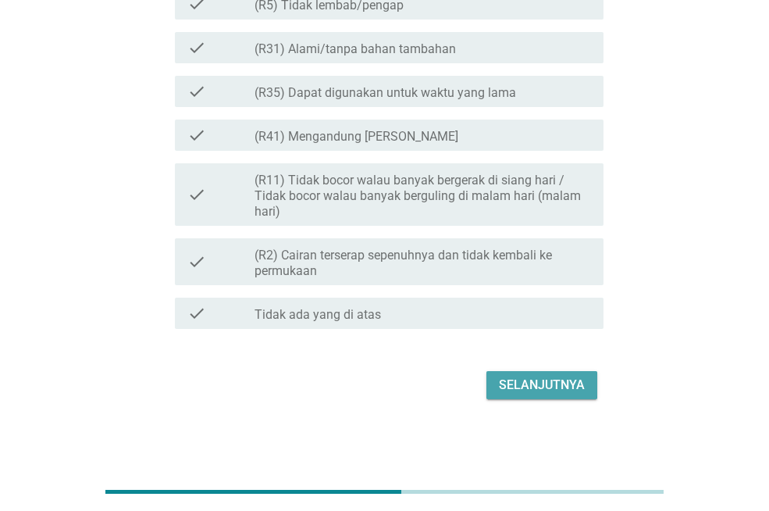
click at [549, 382] on div "Selanjutnya" at bounding box center [542, 385] width 86 height 19
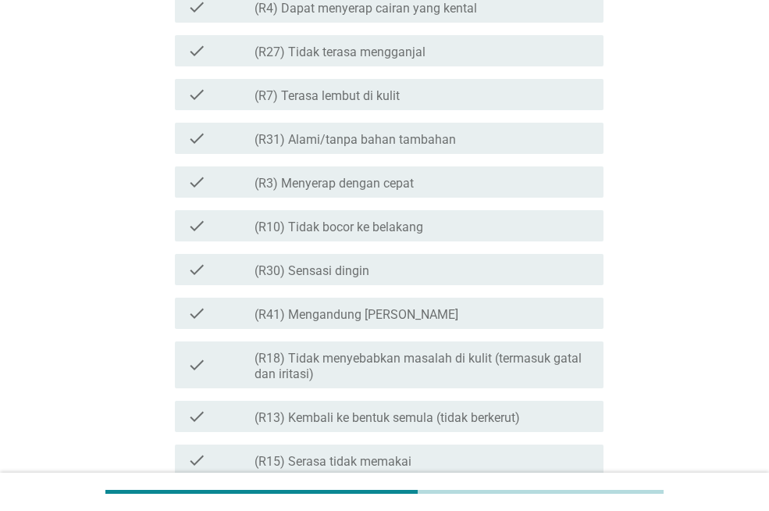
scroll to position [703, 0]
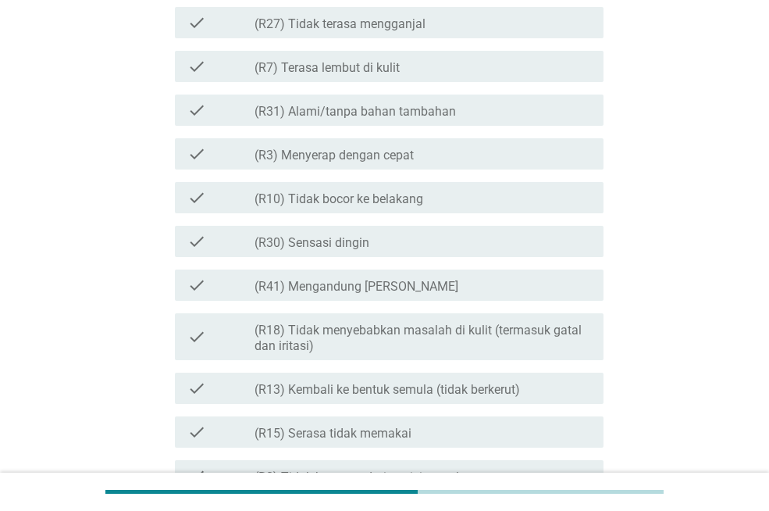
click at [490, 112] on div "check_box_outline_blank (R31) Alami/tanpa bahan tambahan" at bounding box center [423, 110] width 337 height 19
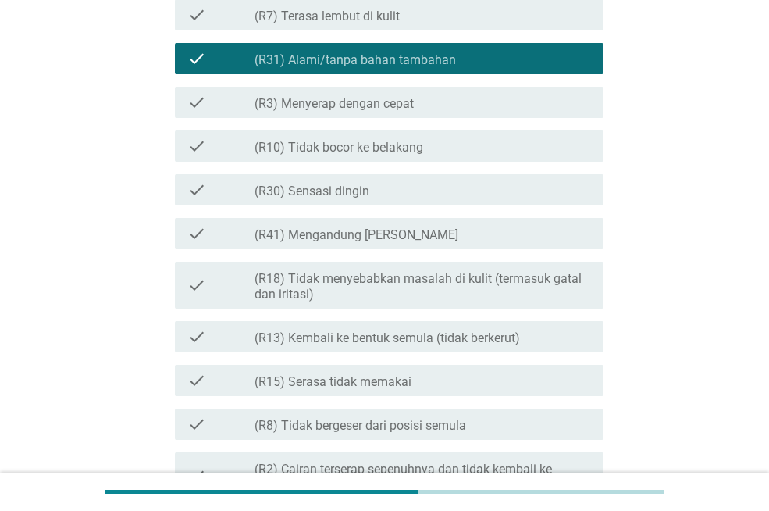
scroll to position [758, 0]
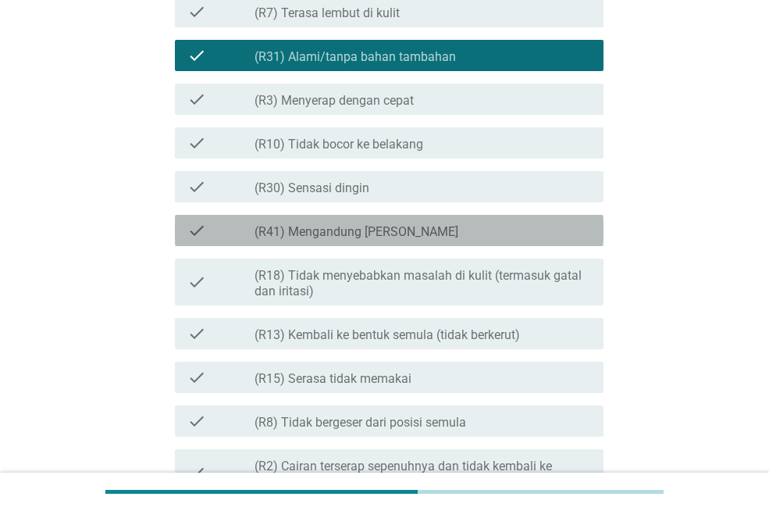
click at [523, 233] on div "check_box_outline_blank (R41) Mengandung Daun Sirih" at bounding box center [423, 230] width 337 height 19
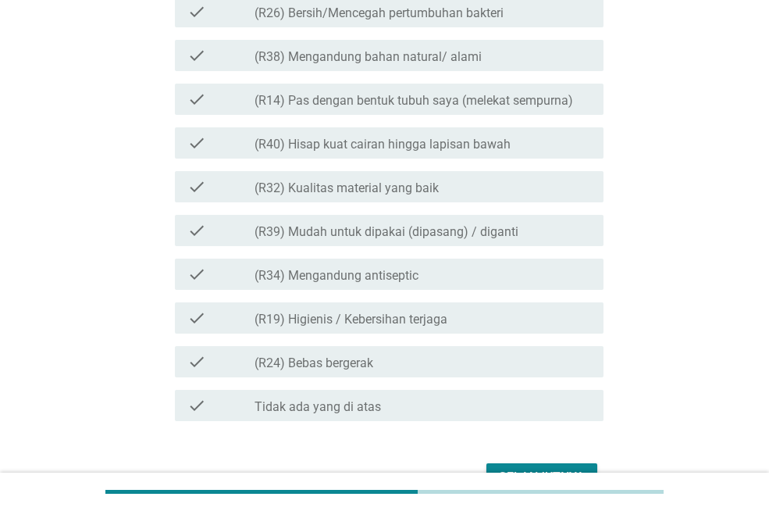
scroll to position [1667, 0]
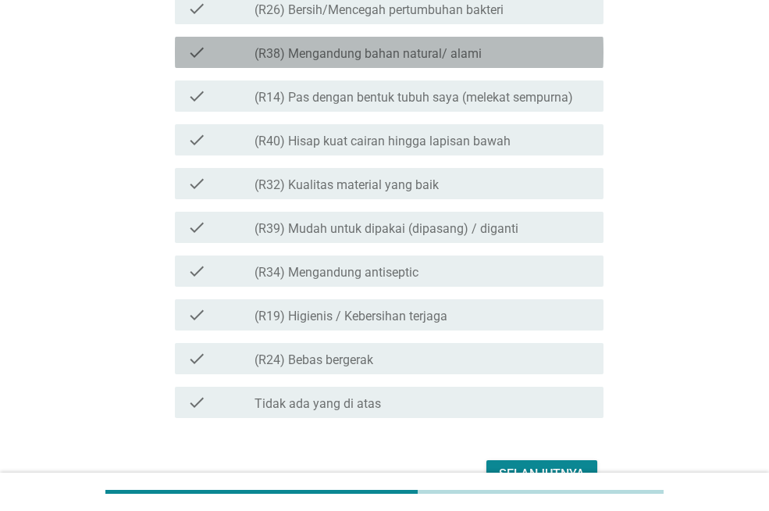
click at [517, 43] on div "check_box_outline_blank (R38) Mengandung bahan natural/ alami" at bounding box center [423, 52] width 337 height 19
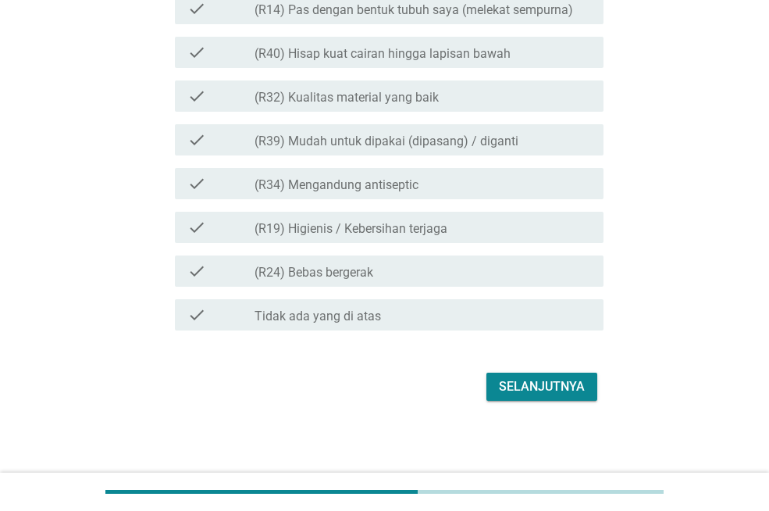
scroll to position [1756, 0]
click at [547, 377] on div "Selanjutnya" at bounding box center [542, 385] width 86 height 19
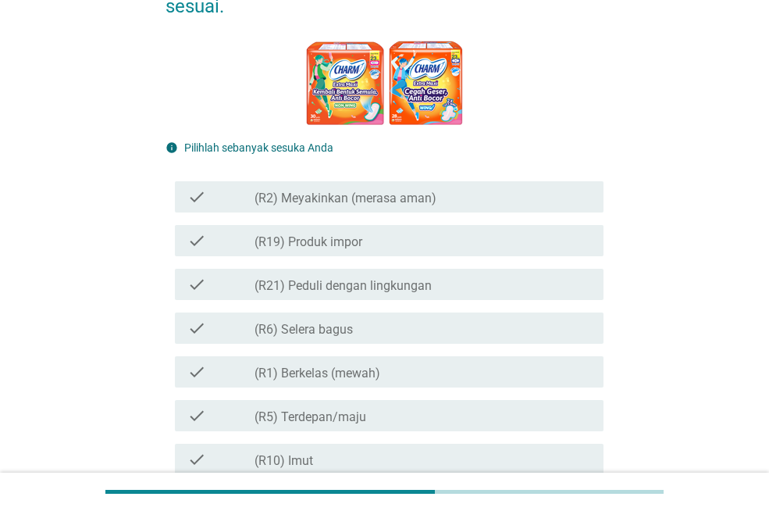
scroll to position [236, 0]
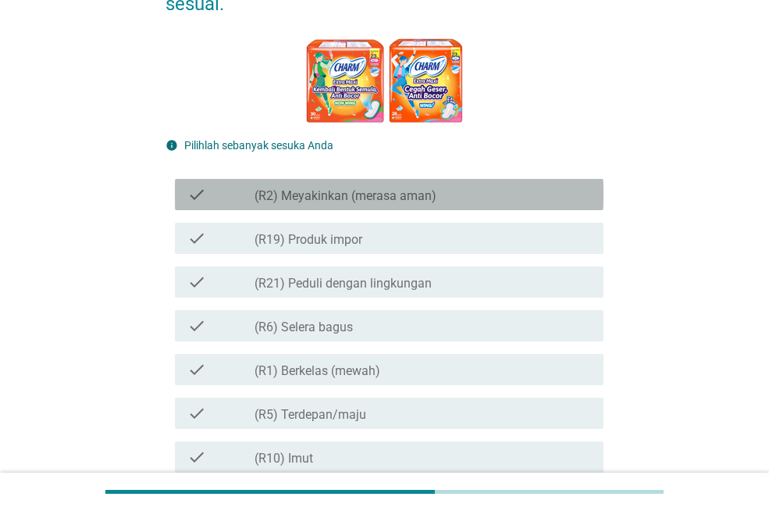
click at [479, 189] on div "check_box_outline_blank (R2) Meyakinkan (merasa aman)" at bounding box center [423, 194] width 337 height 19
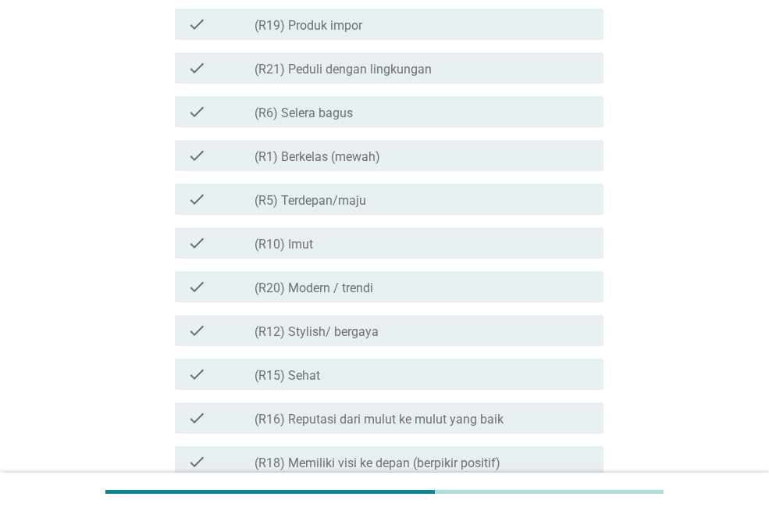
scroll to position [452, 0]
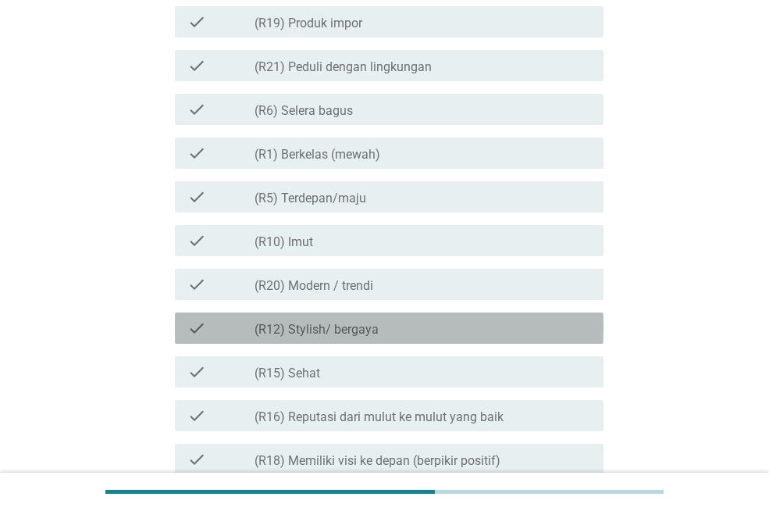
click at [482, 329] on div "check_box_outline_blank (R12) Stylish/ bergaya" at bounding box center [423, 328] width 337 height 19
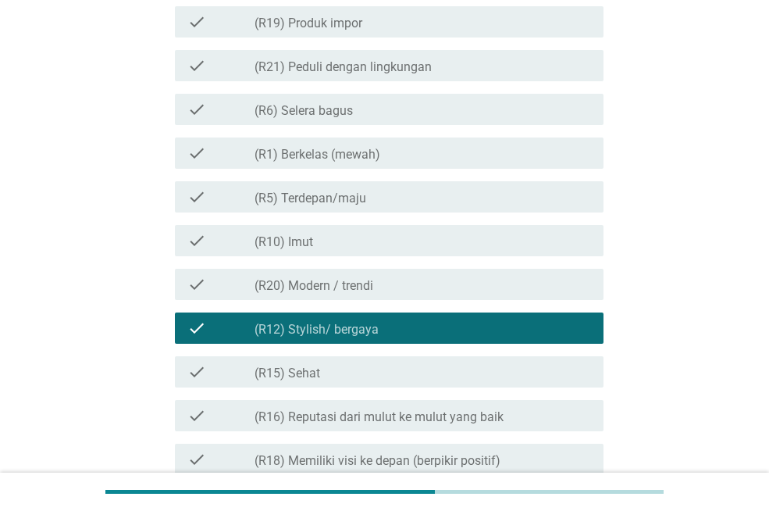
scroll to position [992, 0]
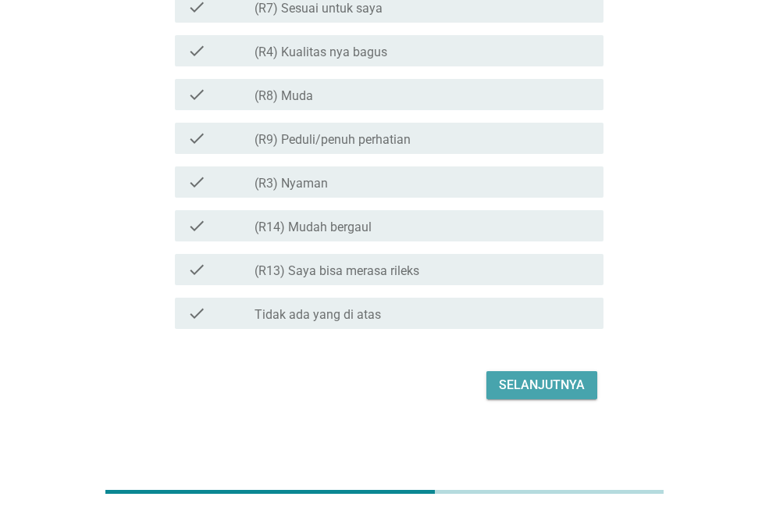
click at [583, 389] on div "Selanjutnya" at bounding box center [542, 385] width 86 height 19
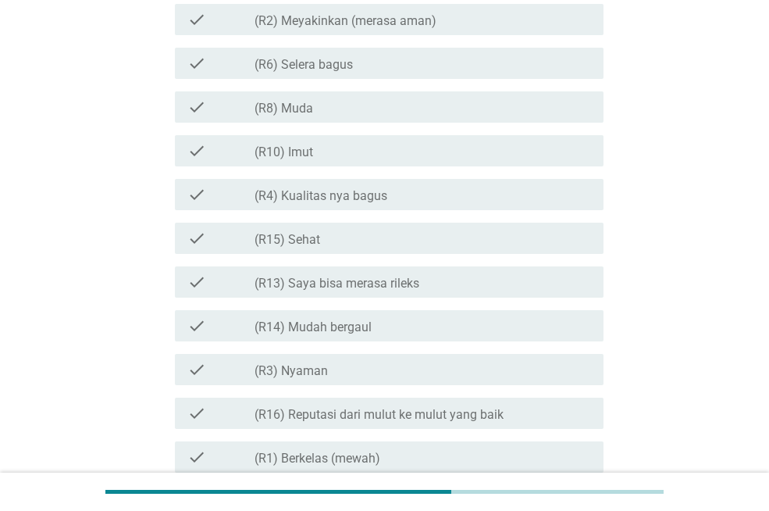
scroll to position [749, 0]
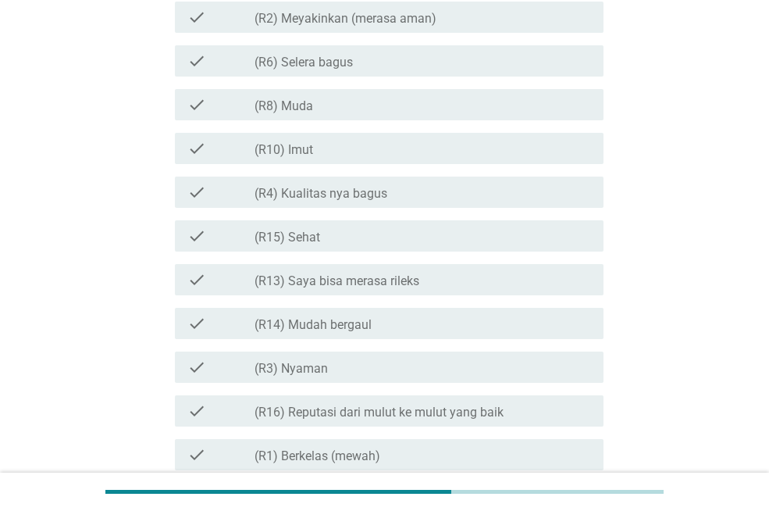
click at [502, 237] on div "check_box_outline_blank (R15) Sehat" at bounding box center [423, 236] width 337 height 19
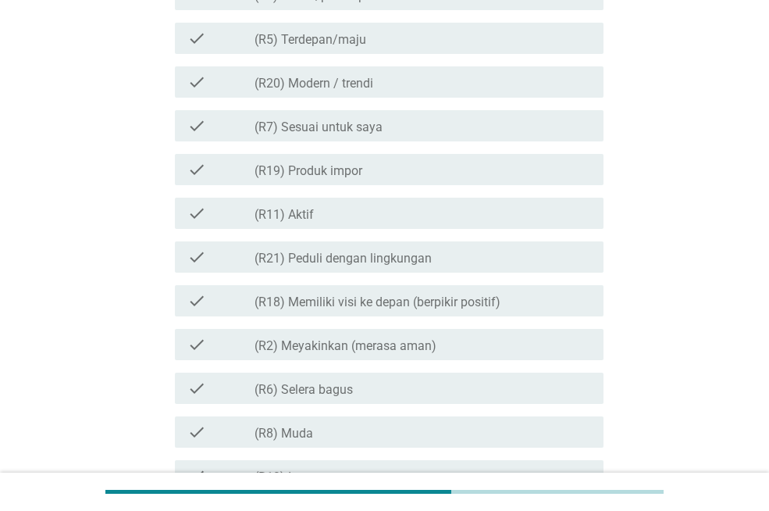
scroll to position [436, 0]
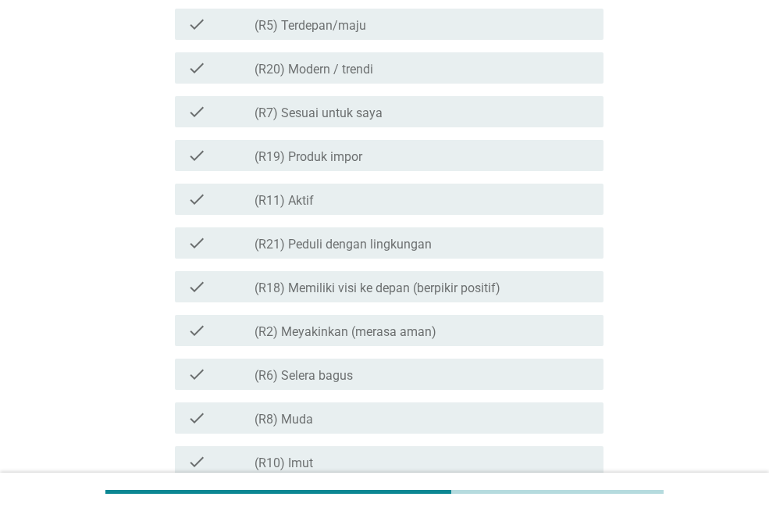
click at [550, 240] on div "check_box_outline_blank (R21) Peduli dengan lingkungan" at bounding box center [423, 243] width 337 height 19
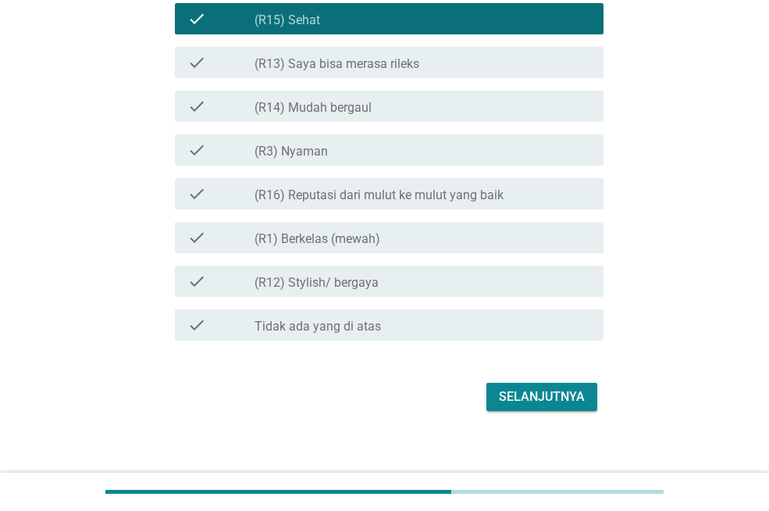
scroll to position [978, 0]
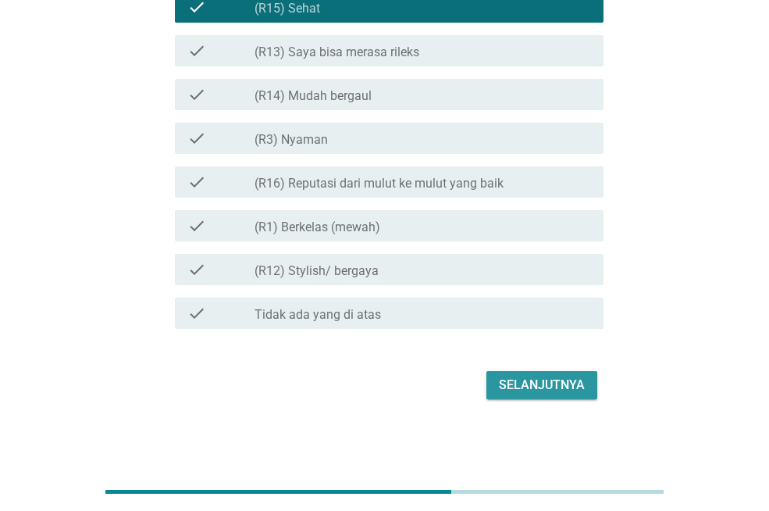
click at [509, 372] on button "Selanjutnya" at bounding box center [542, 385] width 111 height 28
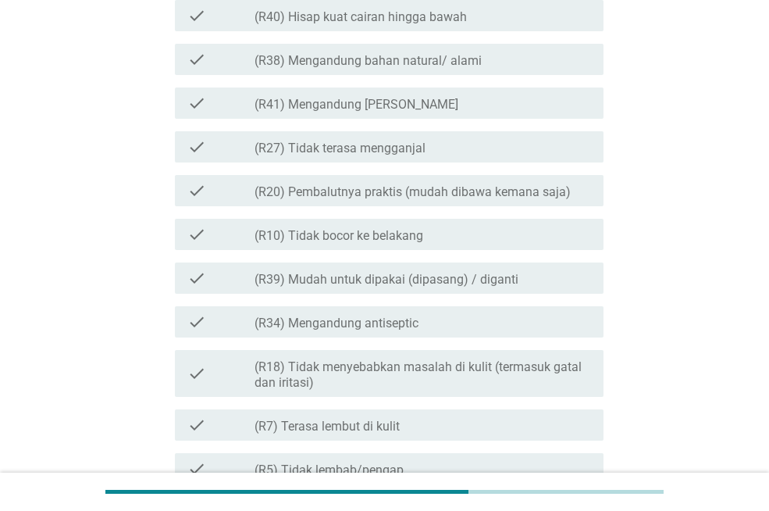
scroll to position [690, 0]
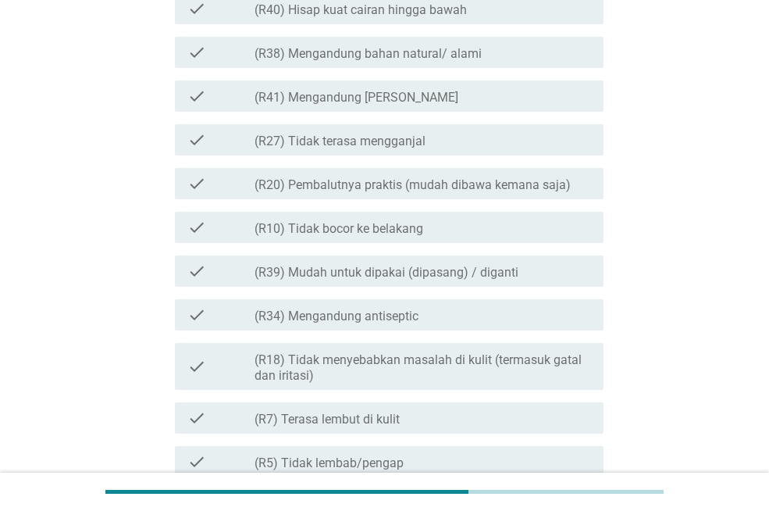
click at [562, 228] on div "check_box_outline_blank (R10) Tidak bocor ke belakang" at bounding box center [423, 227] width 337 height 19
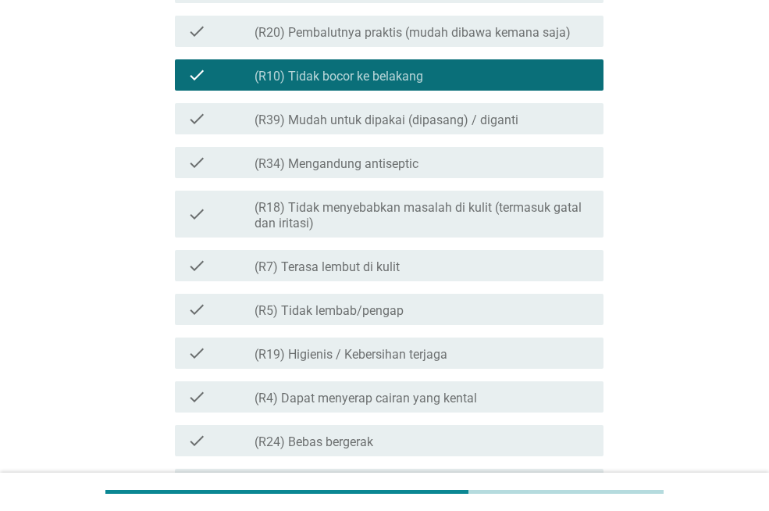
scroll to position [839, 0]
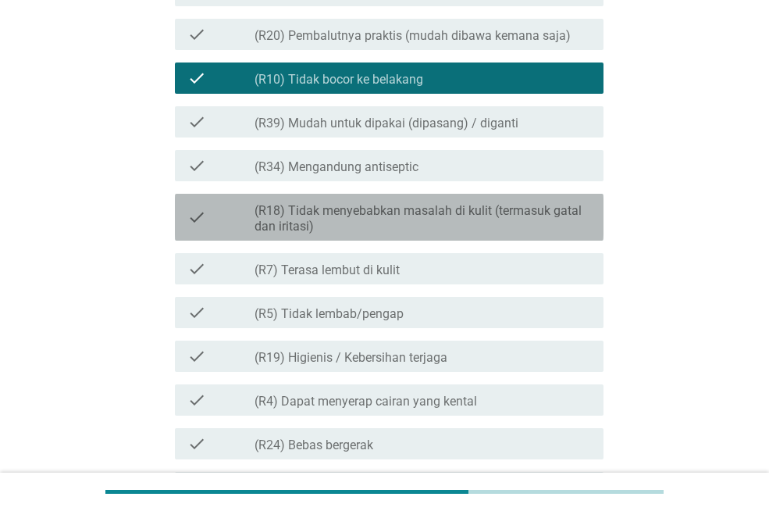
click at [493, 223] on label "(R18) Tidak menyebabkan masalah di kulit (termasuk gatal dan iritasi)" at bounding box center [423, 218] width 337 height 31
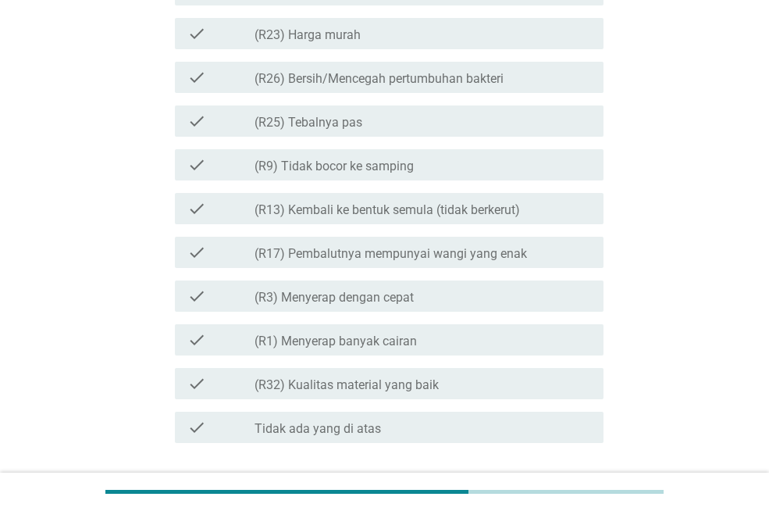
scroll to position [1501, 0]
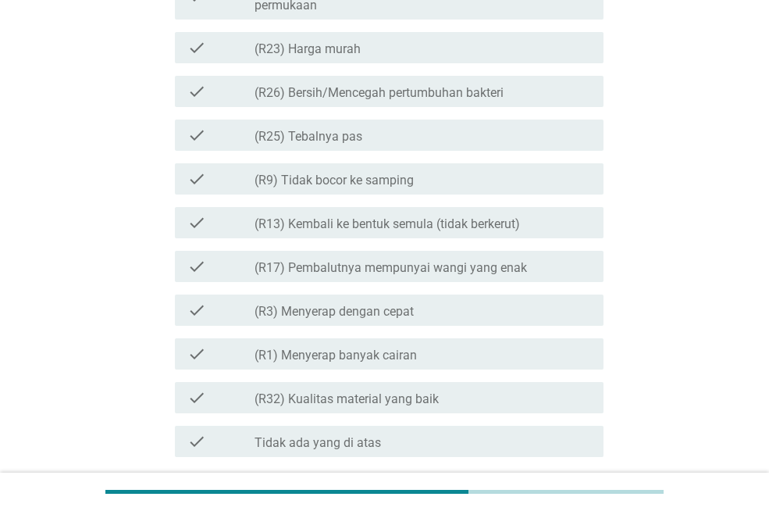
click at [485, 181] on div "check_box_outline_blank (R9) Tidak bocor ke samping" at bounding box center [423, 179] width 337 height 19
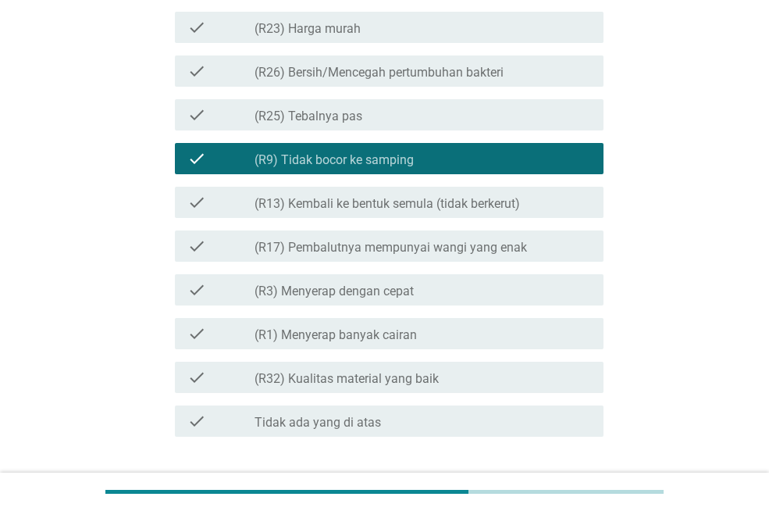
scroll to position [1552, 0]
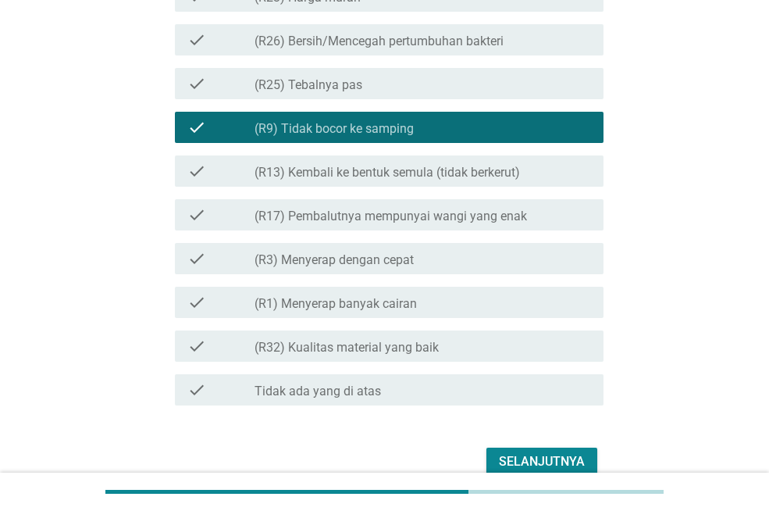
click at [511, 305] on div "check_box_outline_blank (R1) Menyerap banyak cairan" at bounding box center [423, 302] width 337 height 19
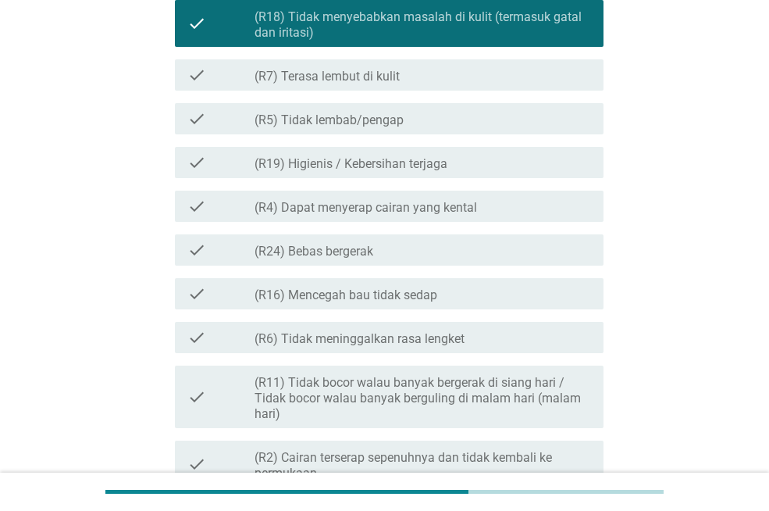
scroll to position [1030, 0]
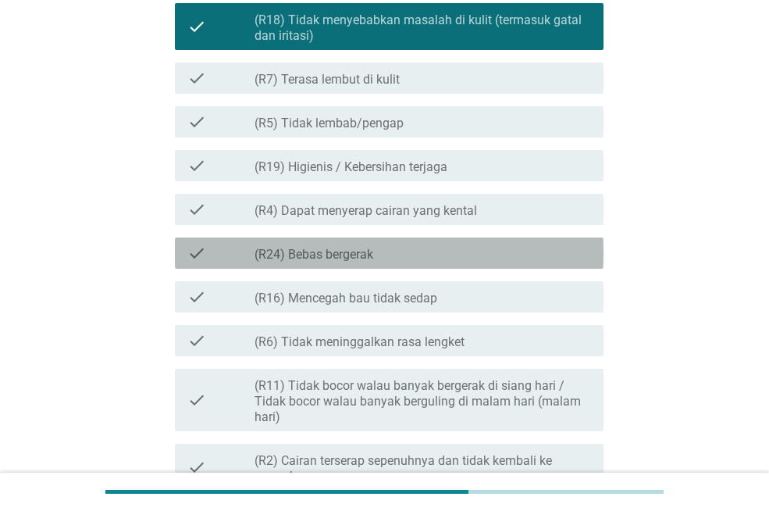
click at [485, 245] on div "check_box_outline_blank (R24) Bebas bergerak" at bounding box center [423, 253] width 337 height 19
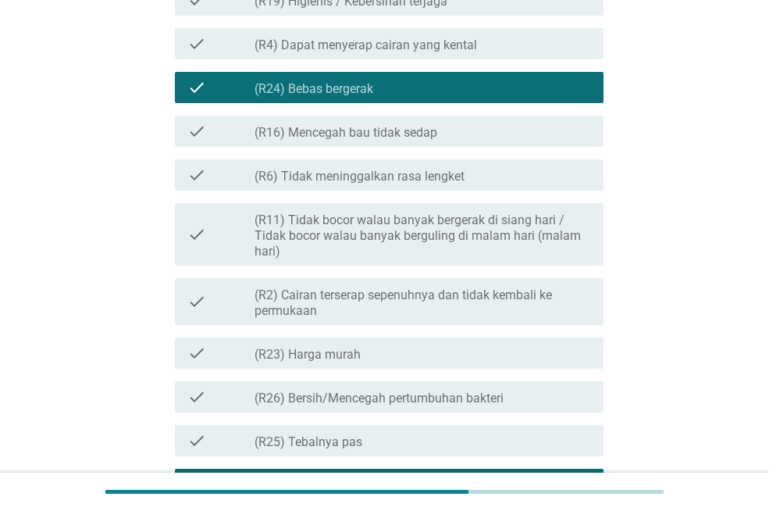
scroll to position [1629, 0]
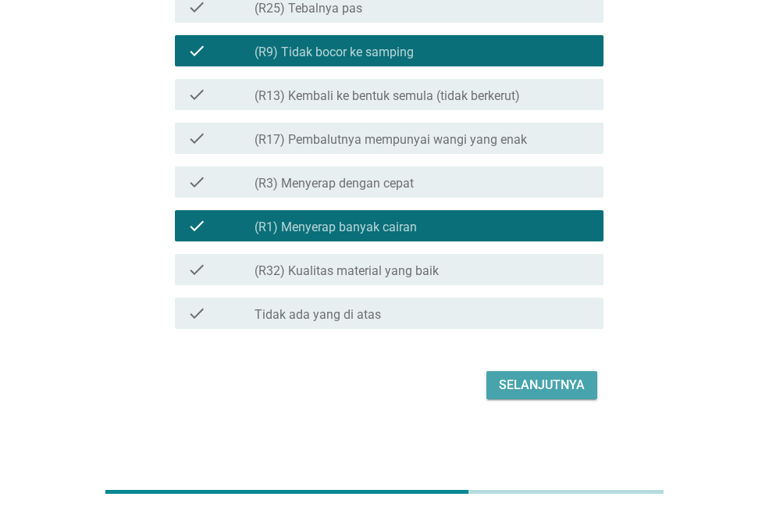
click at [557, 382] on div "Selanjutnya" at bounding box center [542, 385] width 86 height 19
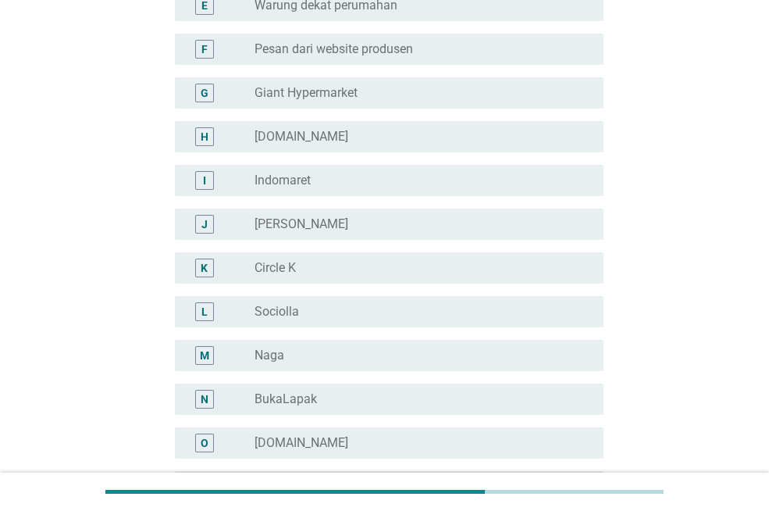
scroll to position [391, 0]
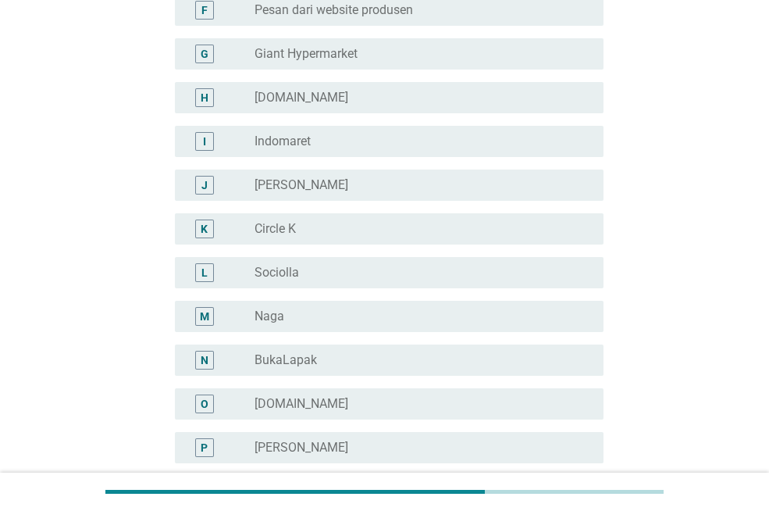
click at [455, 137] on div "radio_button_unchecked Indomaret" at bounding box center [417, 142] width 324 height 16
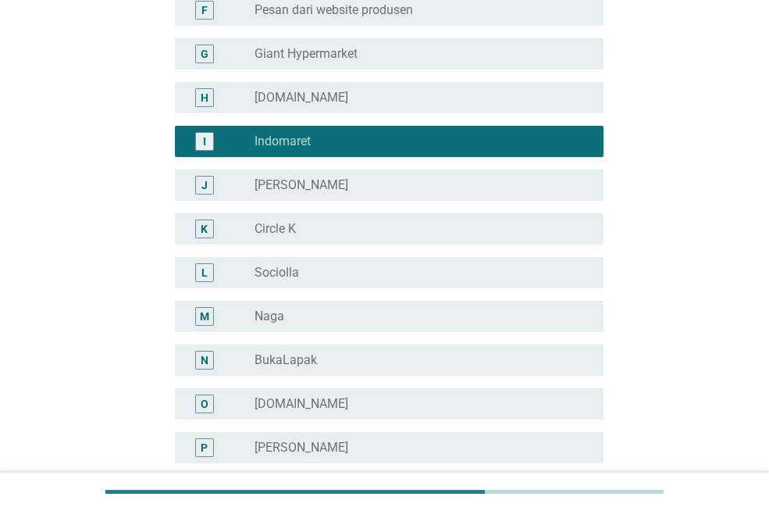
click at [469, 97] on div "radio_button_unchecked [DOMAIN_NAME]" at bounding box center [417, 98] width 324 height 16
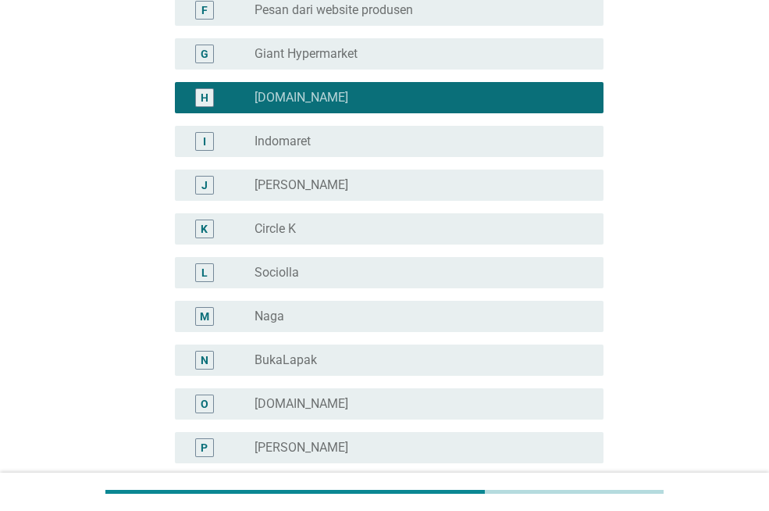
click at [468, 132] on div "radio_button_unchecked Indomaret" at bounding box center [423, 141] width 337 height 19
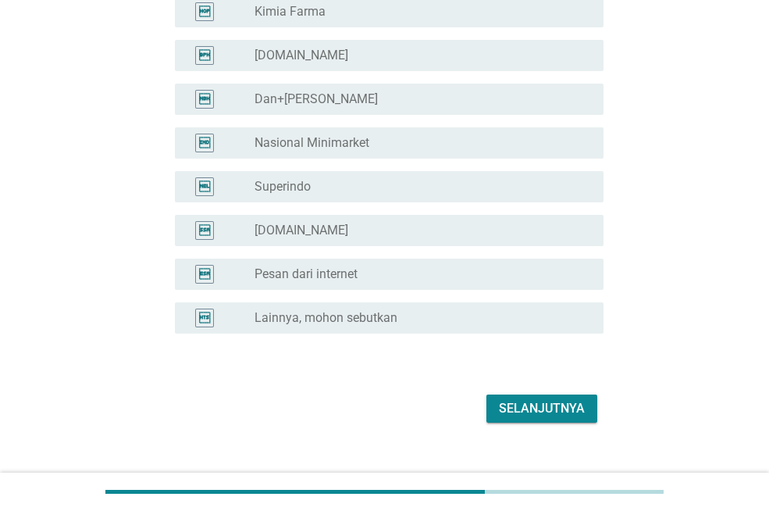
scroll to position [2993, 0]
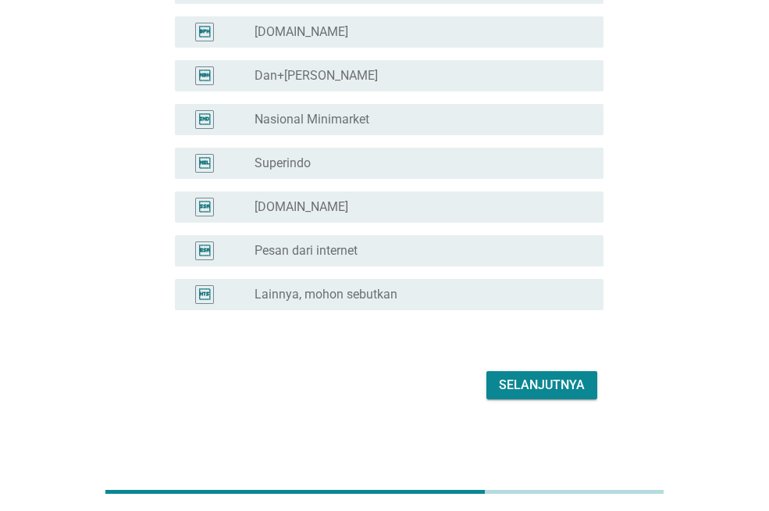
click at [556, 380] on div "Selanjutnya" at bounding box center [542, 385] width 86 height 19
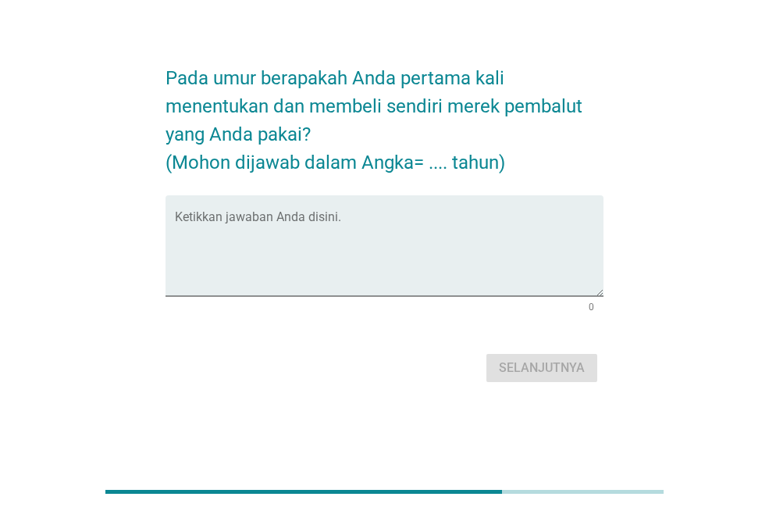
scroll to position [0, 0]
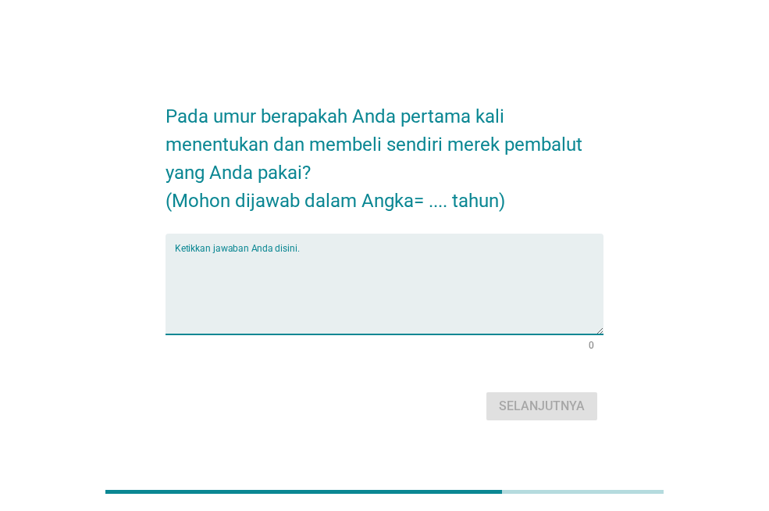
click at [453, 284] on textarea "Ketikkan jawaban Anda disini." at bounding box center [389, 293] width 429 height 82
type textarea "13"
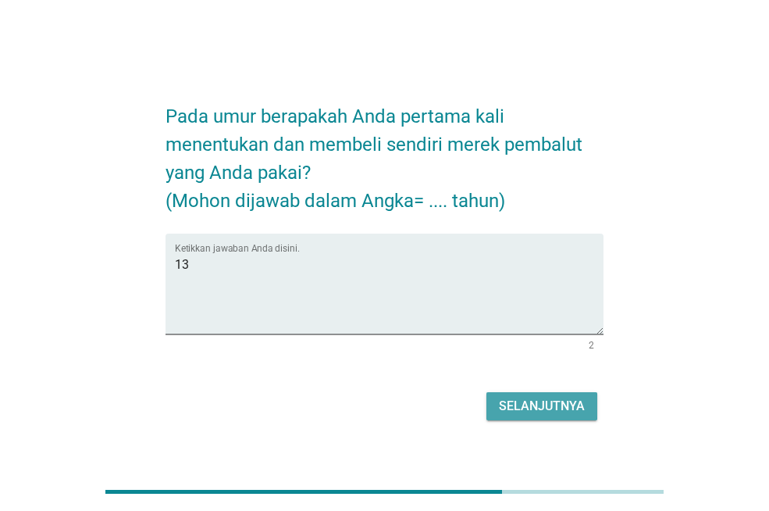
click at [568, 400] on div "Selanjutnya" at bounding box center [542, 406] width 86 height 19
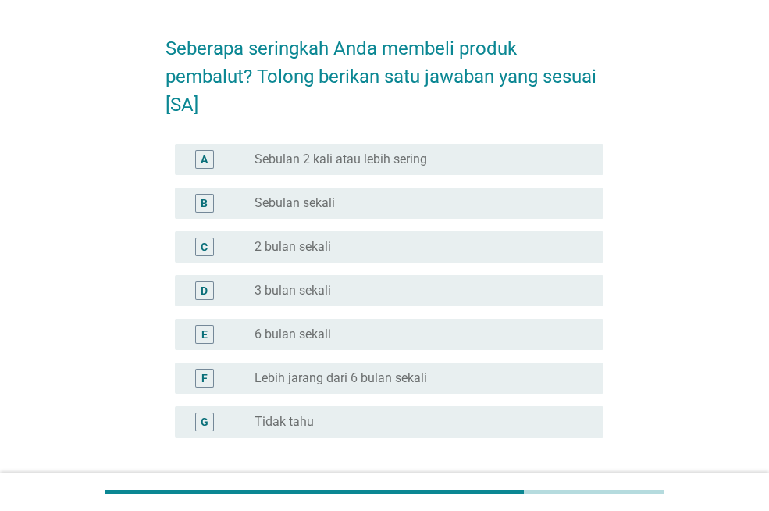
scroll to position [78, 0]
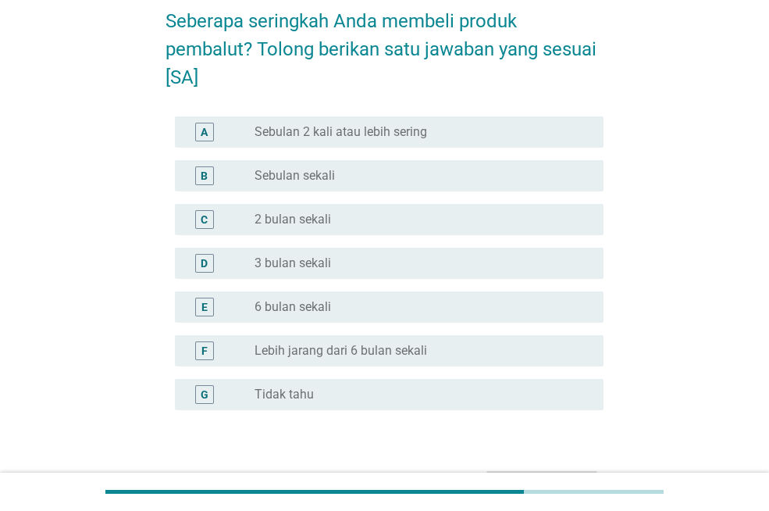
click at [498, 176] on div "radio_button_unchecked Sebulan sekali" at bounding box center [417, 176] width 324 height 16
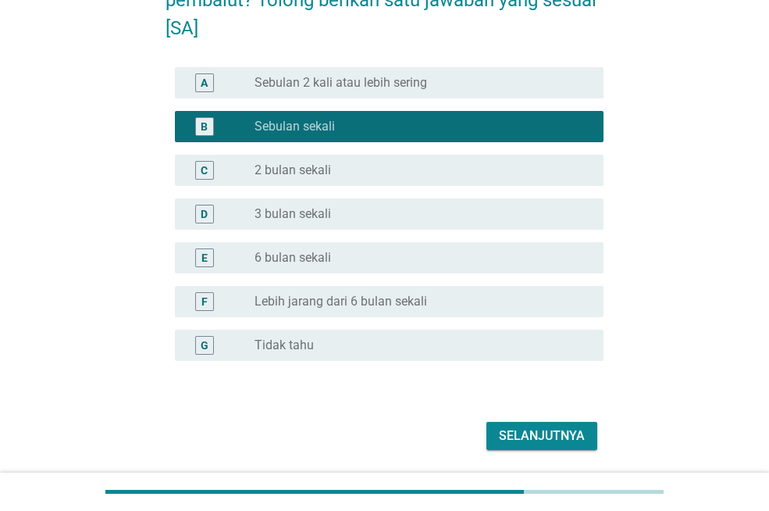
scroll to position [178, 0]
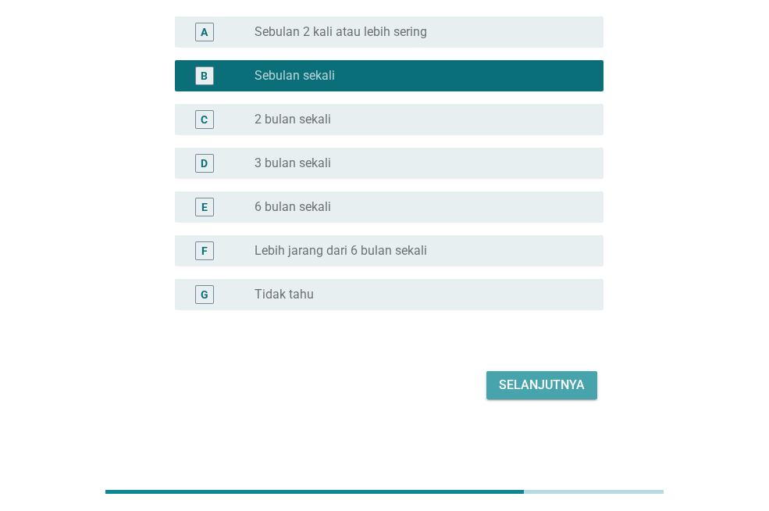
click at [536, 387] on div "Selanjutnya" at bounding box center [542, 385] width 86 height 19
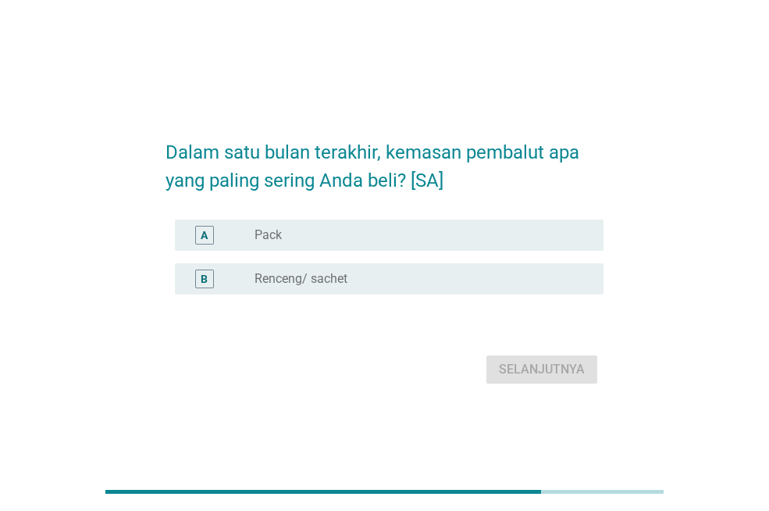
click at [442, 232] on div "radio_button_unchecked Pack" at bounding box center [417, 235] width 324 height 16
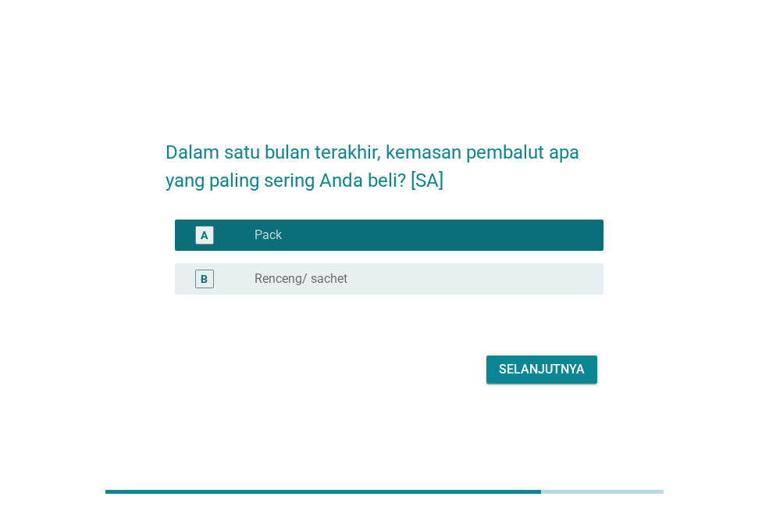
click at [554, 369] on div "Selanjutnya" at bounding box center [542, 369] width 86 height 19
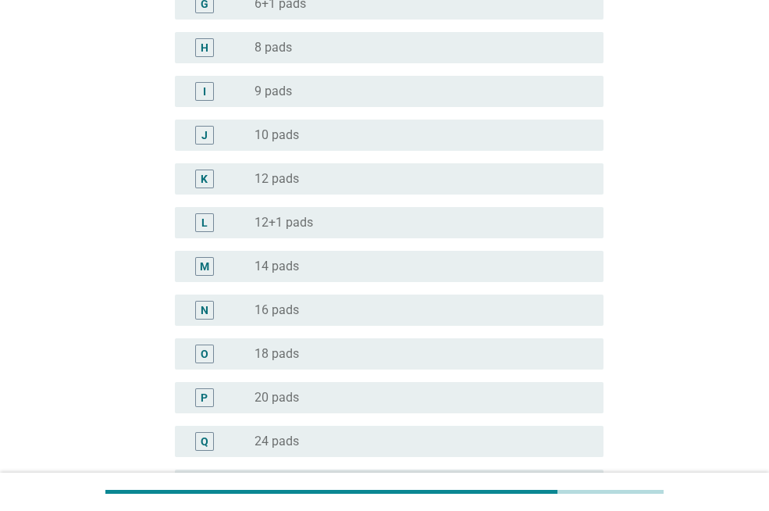
scroll to position [547, 0]
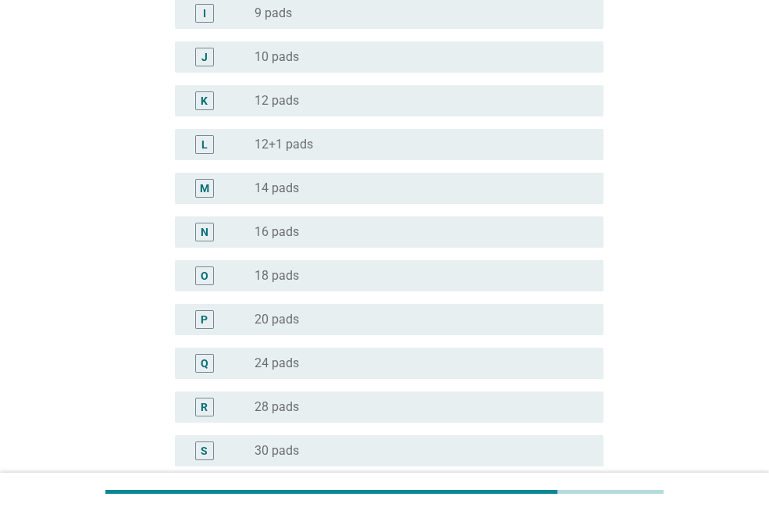
click at [363, 319] on div "radio_button_unchecked 20 pads" at bounding box center [417, 320] width 324 height 16
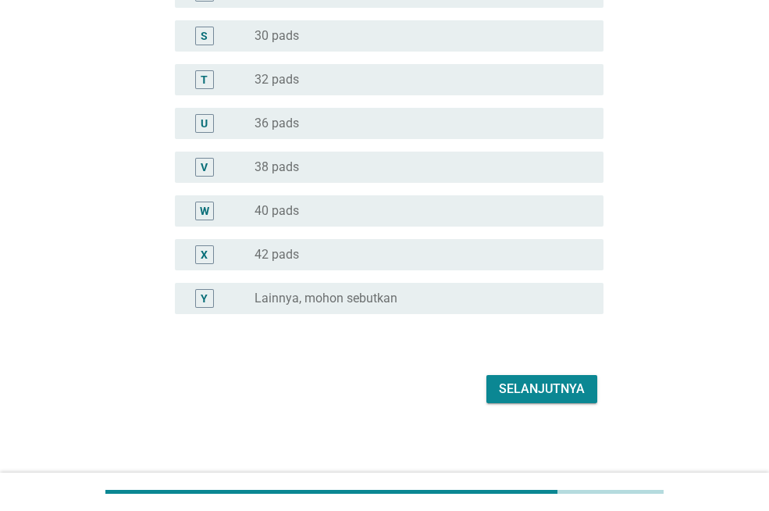
scroll to position [966, 0]
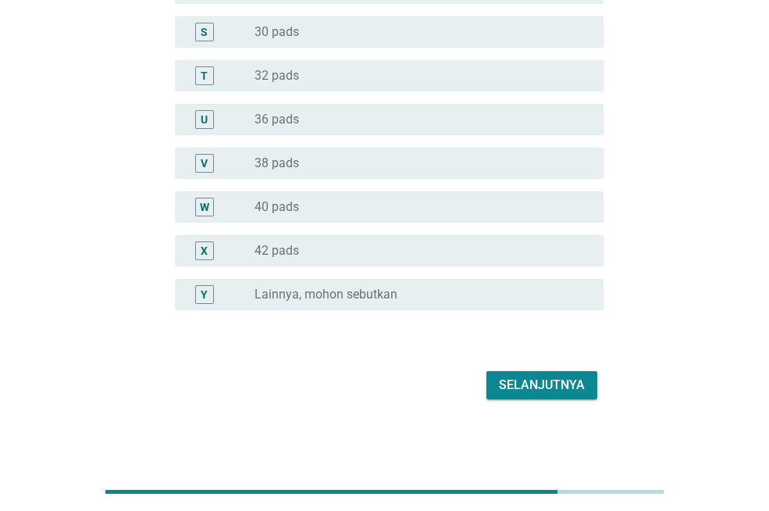
click at [545, 396] on button "Selanjutnya" at bounding box center [542, 385] width 111 height 28
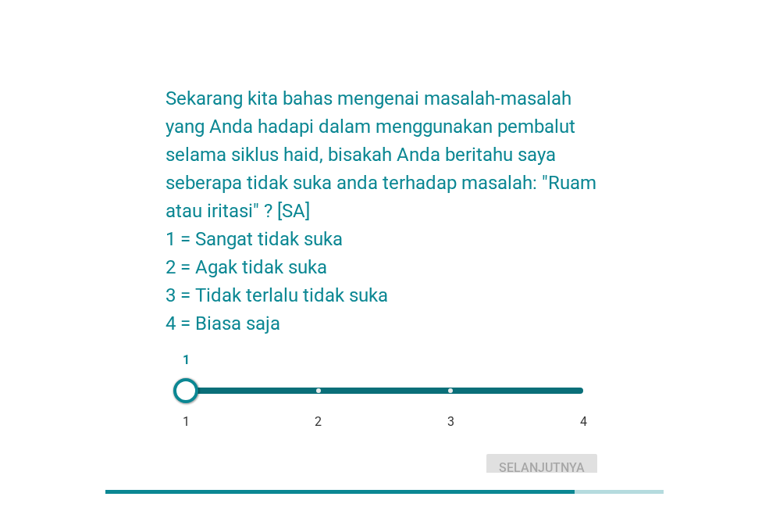
scroll to position [0, 0]
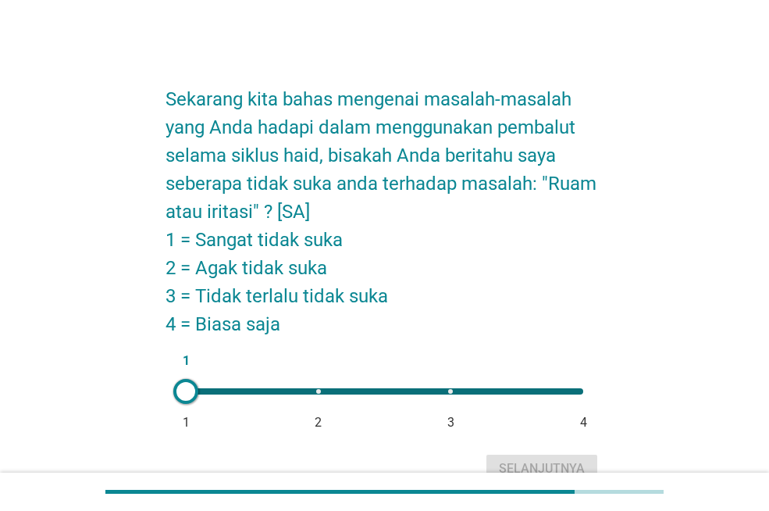
click at [316, 386] on div "1 1 2 3 4" at bounding box center [384, 391] width 423 height 31
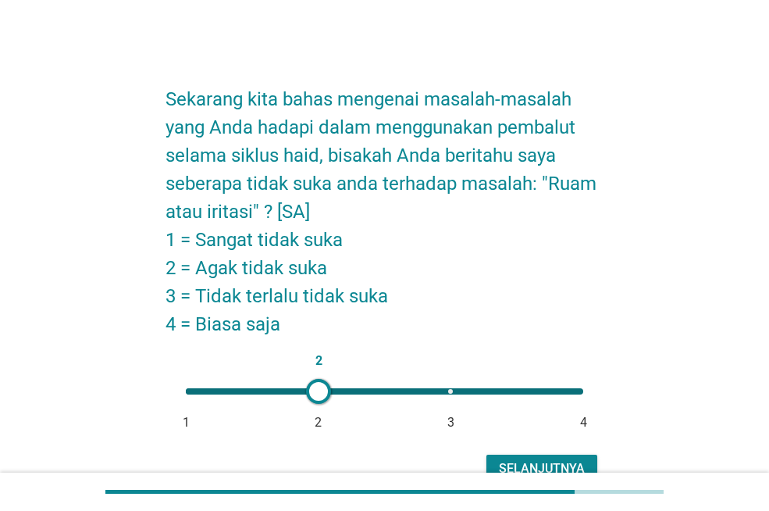
click at [591, 386] on div "2 1 2 3 4" at bounding box center [384, 391] width 423 height 31
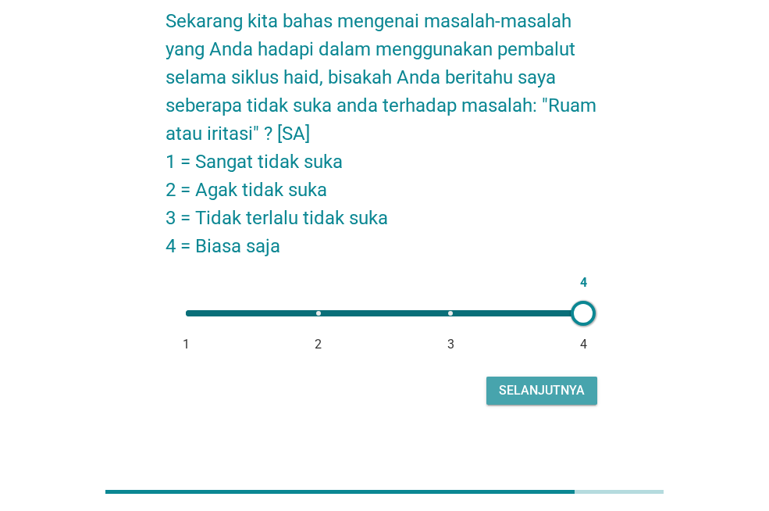
click at [554, 385] on div "Selanjutnya" at bounding box center [542, 390] width 86 height 19
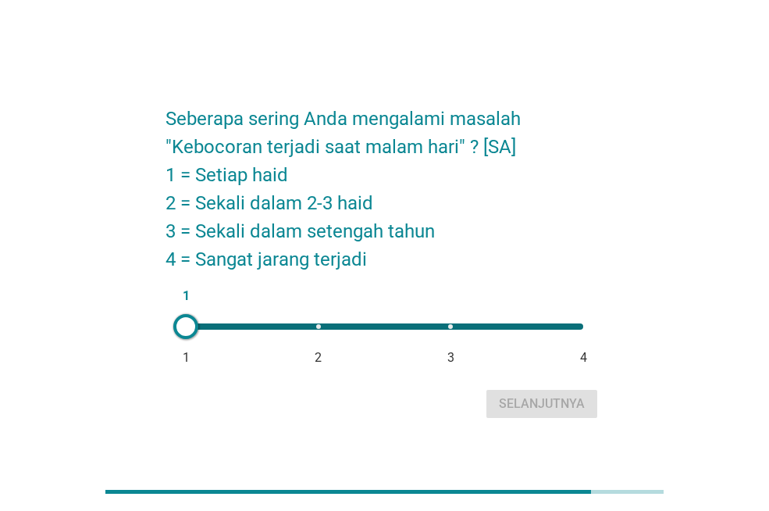
click at [330, 328] on div "1 1 2 3 4" at bounding box center [385, 326] width 398 height 6
type input "2"
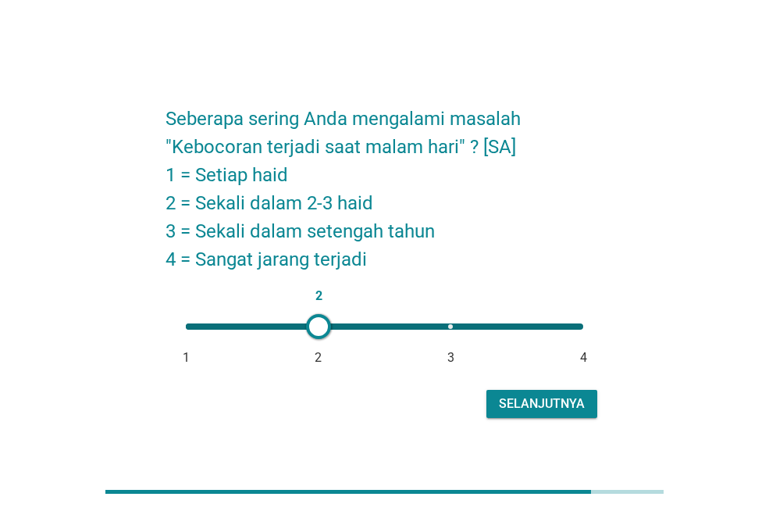
click at [522, 405] on div "Selanjutnya" at bounding box center [542, 403] width 86 height 19
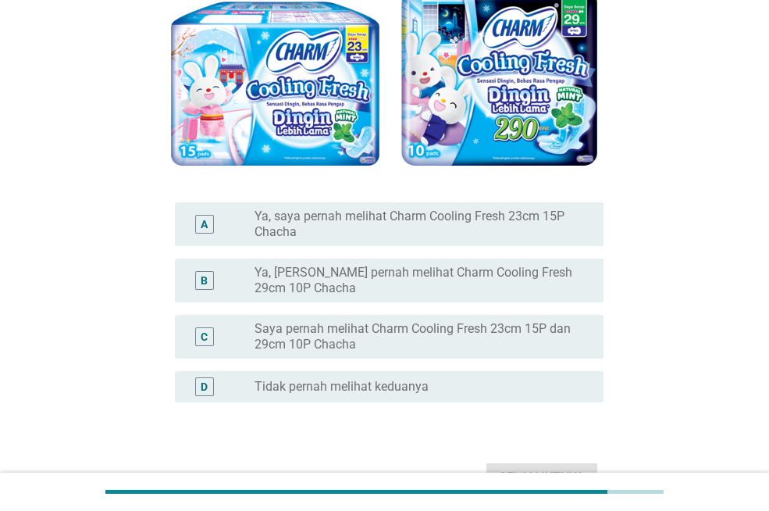
scroll to position [234, 0]
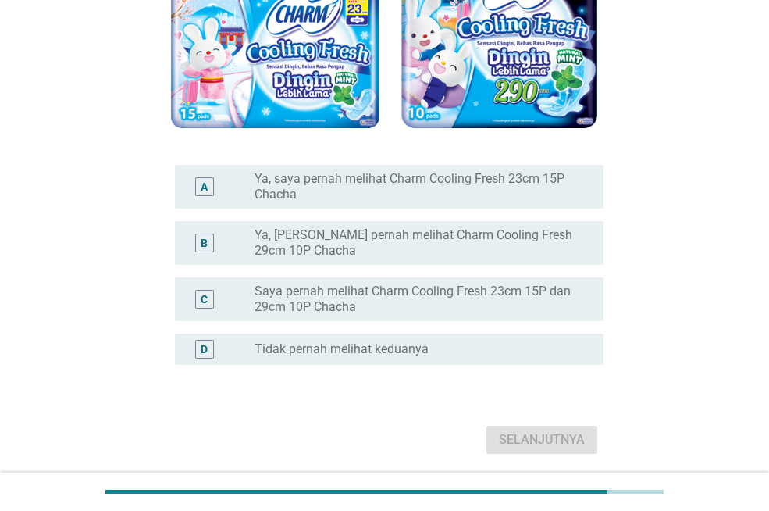
click at [498, 176] on label "Ya, saya pernah melihat Charm Cooling Fresh 23cm 15P Chacha" at bounding box center [417, 186] width 324 height 31
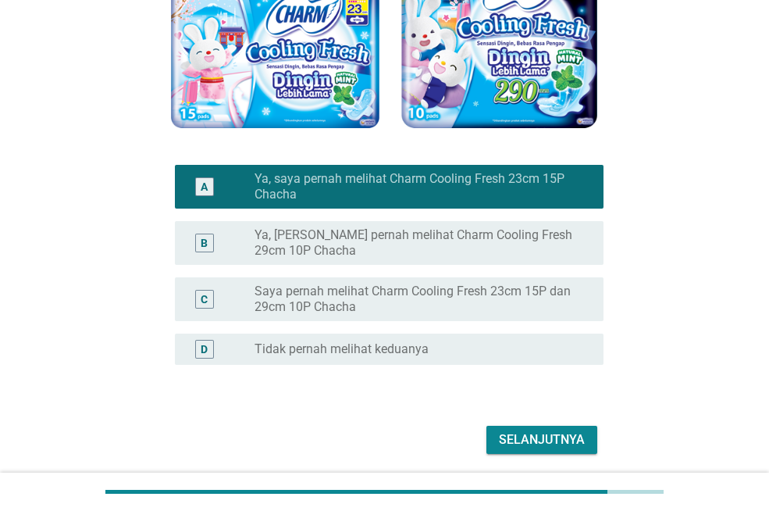
click at [469, 297] on label "Saya pernah melihat Charm Cooling Fresh 23cm 15P dan 29cm 10P Chacha" at bounding box center [417, 299] width 324 height 31
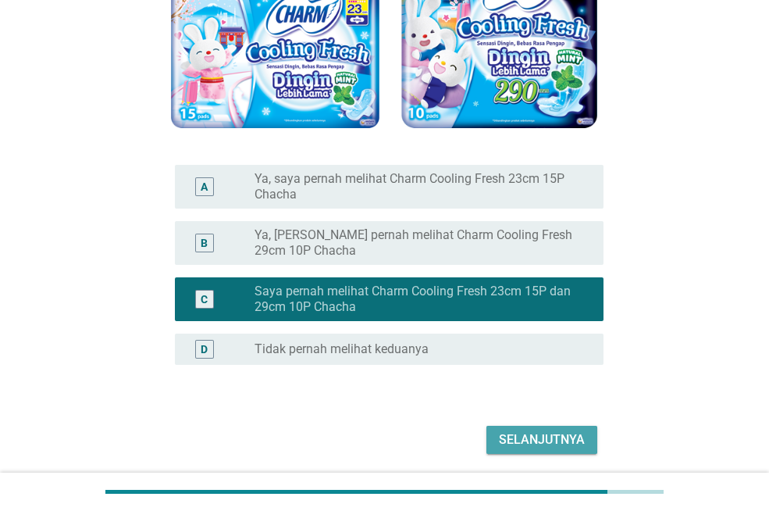
click at [524, 434] on div "Selanjutnya" at bounding box center [542, 439] width 86 height 19
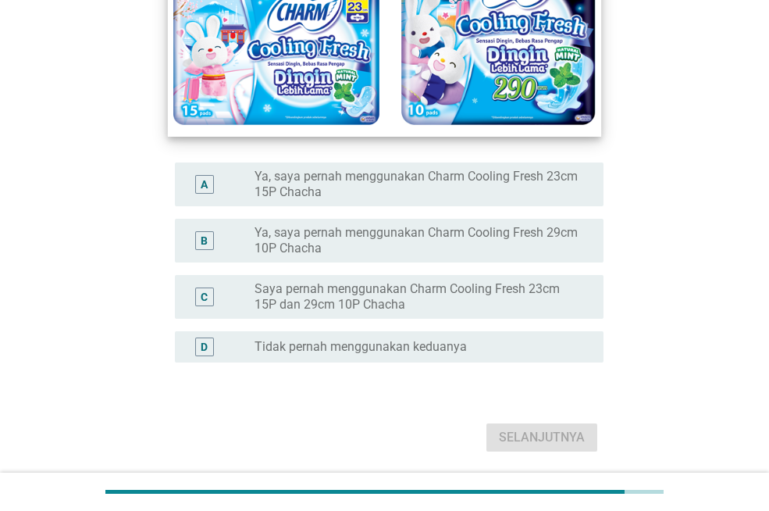
scroll to position [312, 0]
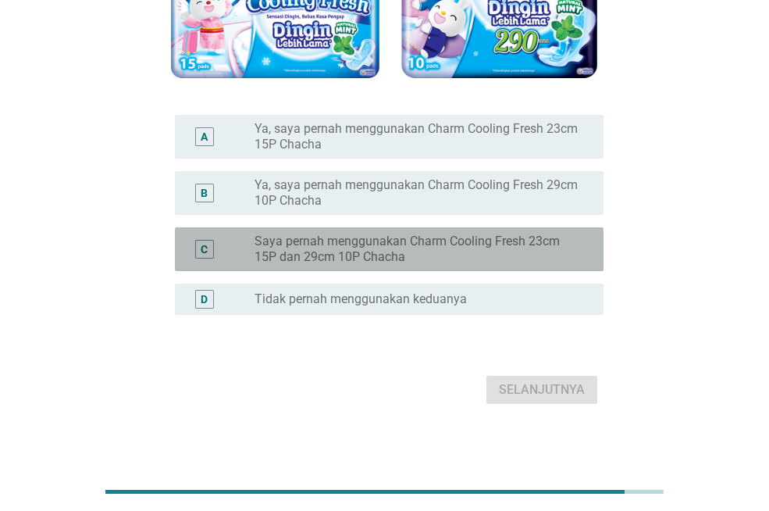
click at [535, 254] on label "Saya pernah menggunakan Charm Cooling Fresh 23cm 15P dan 29cm 10P Chacha" at bounding box center [417, 249] width 324 height 31
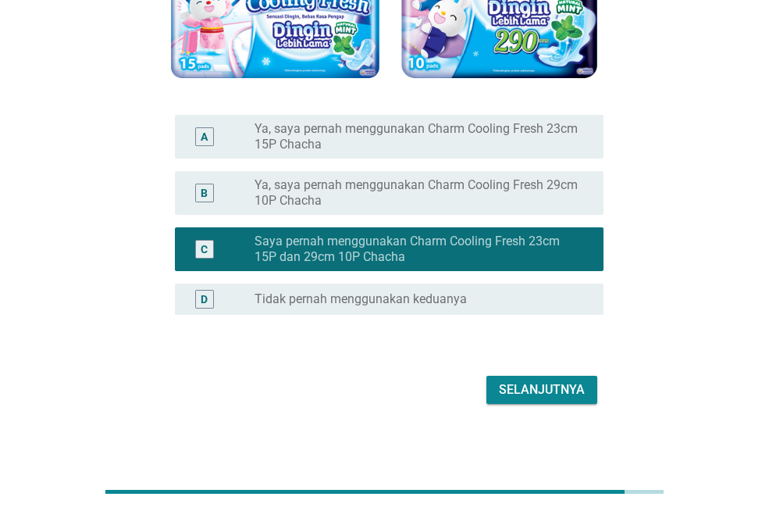
click at [519, 382] on div "Selanjutnya" at bounding box center [542, 389] width 86 height 19
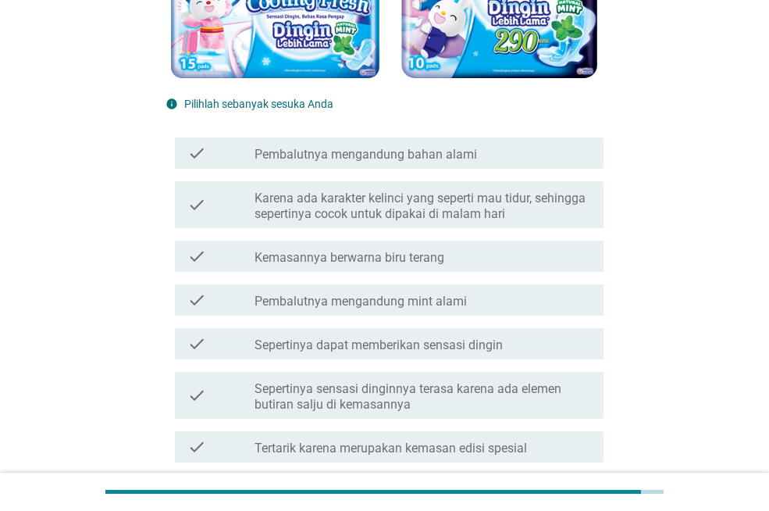
click at [508, 296] on div "check_box_outline_blank Pembalutnya mengandung mint alami" at bounding box center [423, 300] width 337 height 19
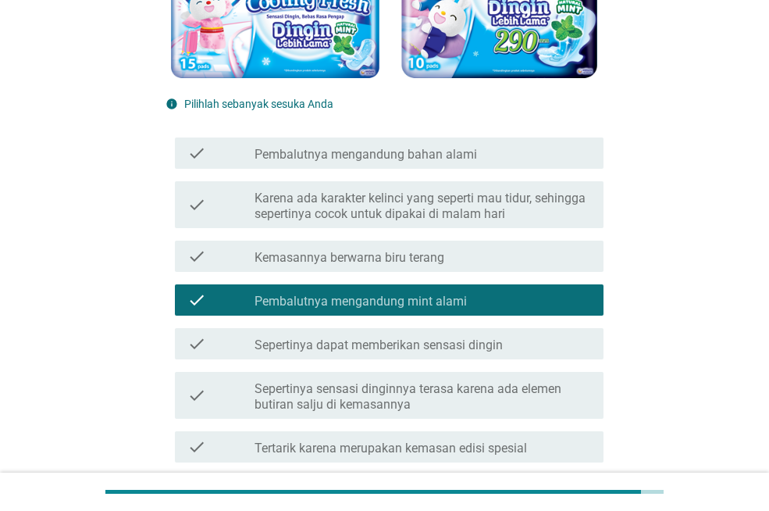
scroll to position [391, 0]
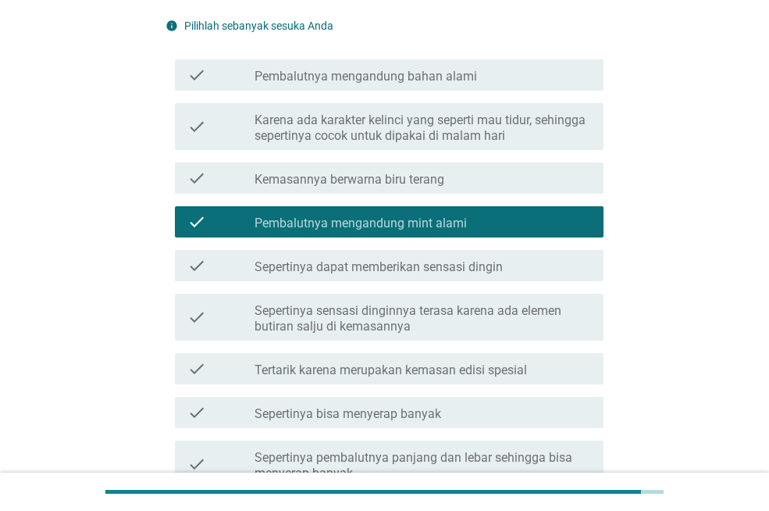
click at [565, 270] on div "check_box_outline_blank Sepertinya dapat memberikan sensasi dingin" at bounding box center [423, 265] width 337 height 19
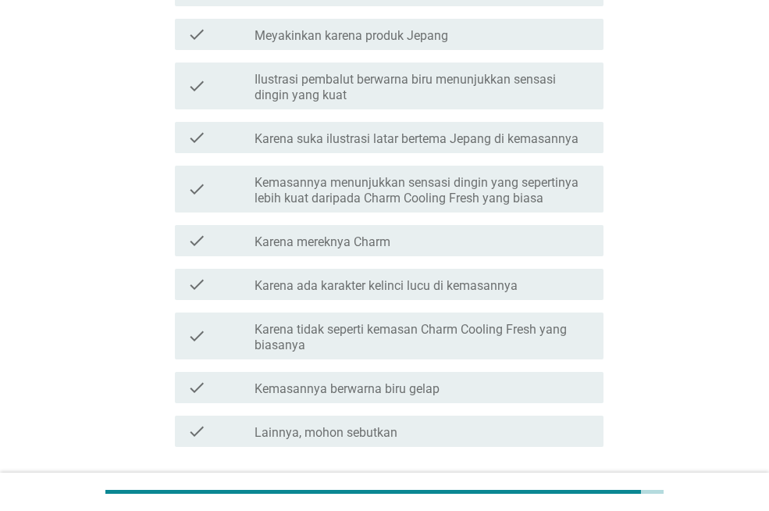
scroll to position [1406, 0]
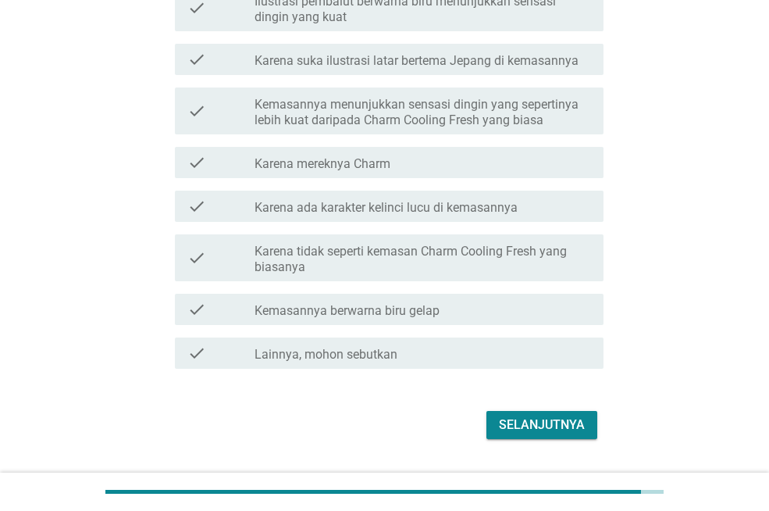
click at [571, 215] on div "check_box_outline_blank Karena ada karakter kelinci lucu di kemasannya" at bounding box center [423, 206] width 337 height 19
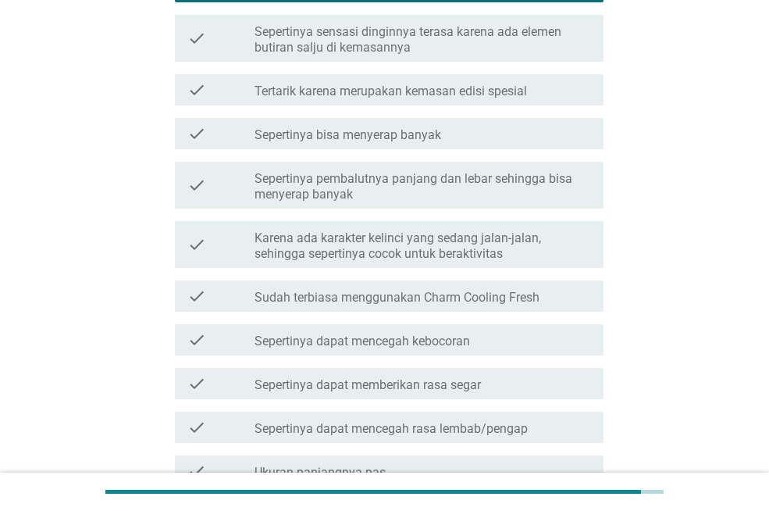
scroll to position [694, 0]
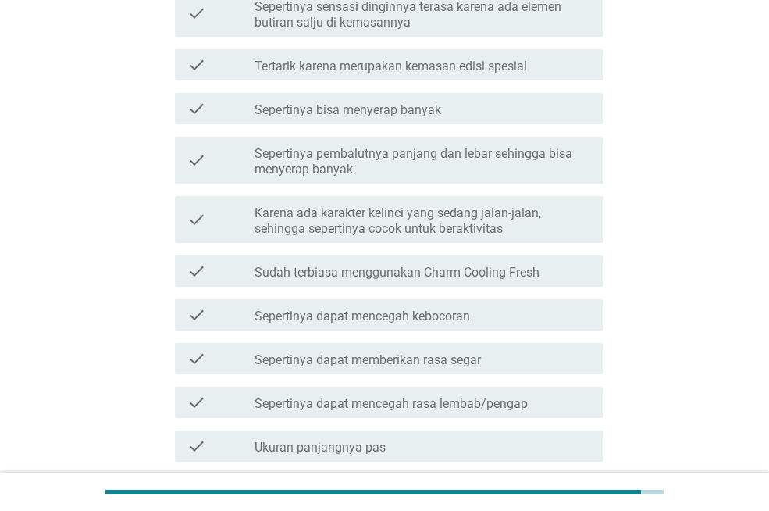
click at [519, 355] on div "check_box_outline_blank Sepertinya dapat memberikan rasa segar" at bounding box center [423, 358] width 337 height 19
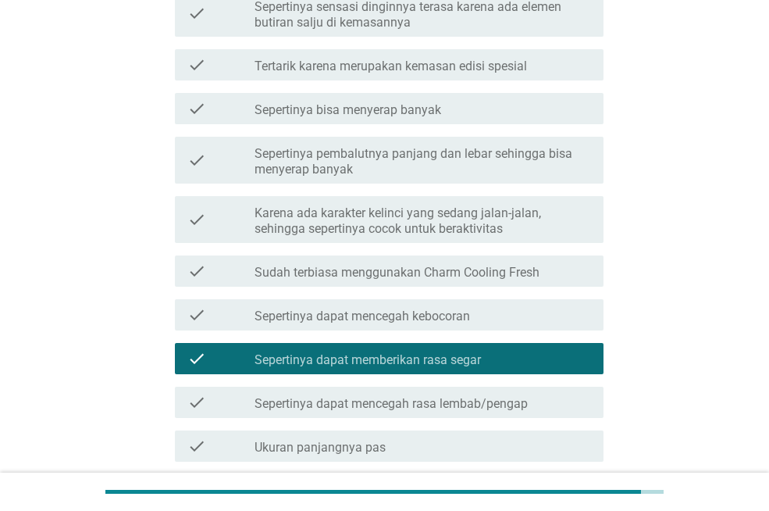
scroll to position [1446, 0]
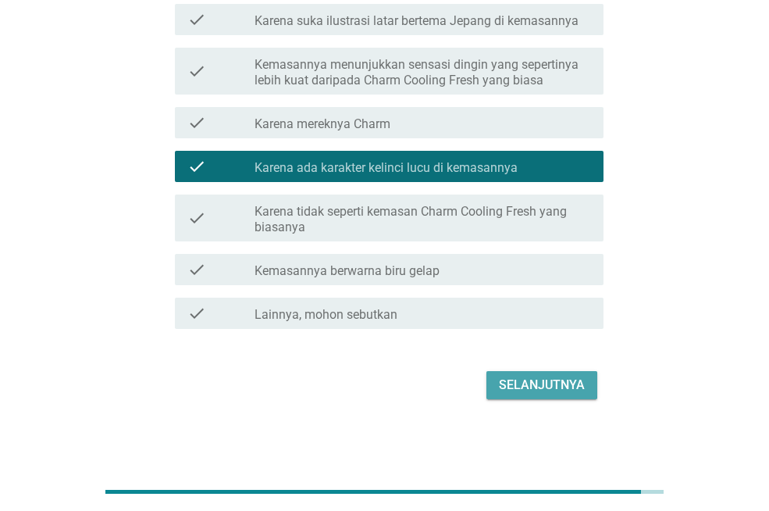
click at [546, 377] on div "Selanjutnya" at bounding box center [542, 385] width 86 height 19
